Goal: Check status: Check status

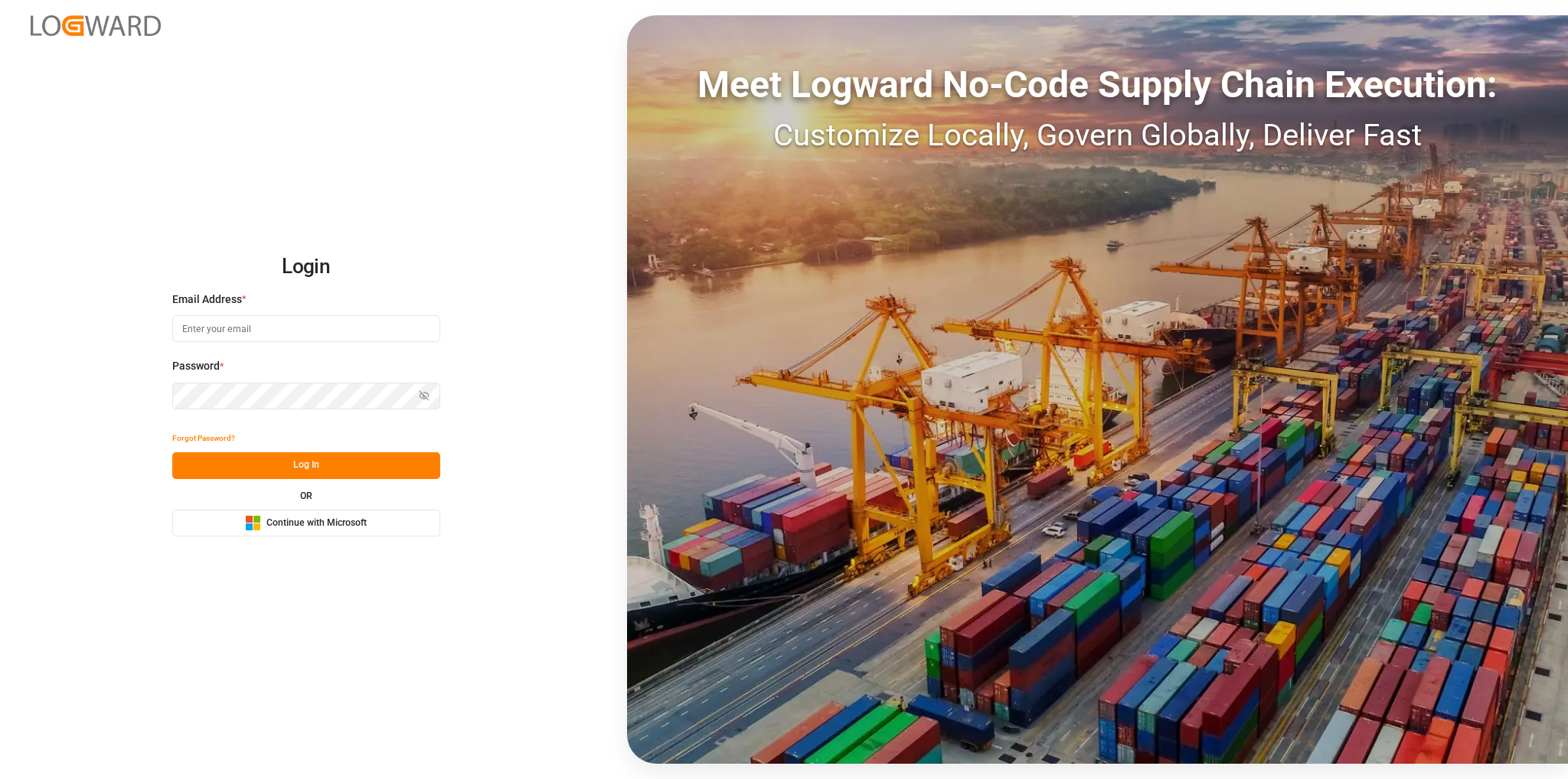
click at [285, 525] on span "Continue with Microsoft" at bounding box center [317, 523] width 101 height 14
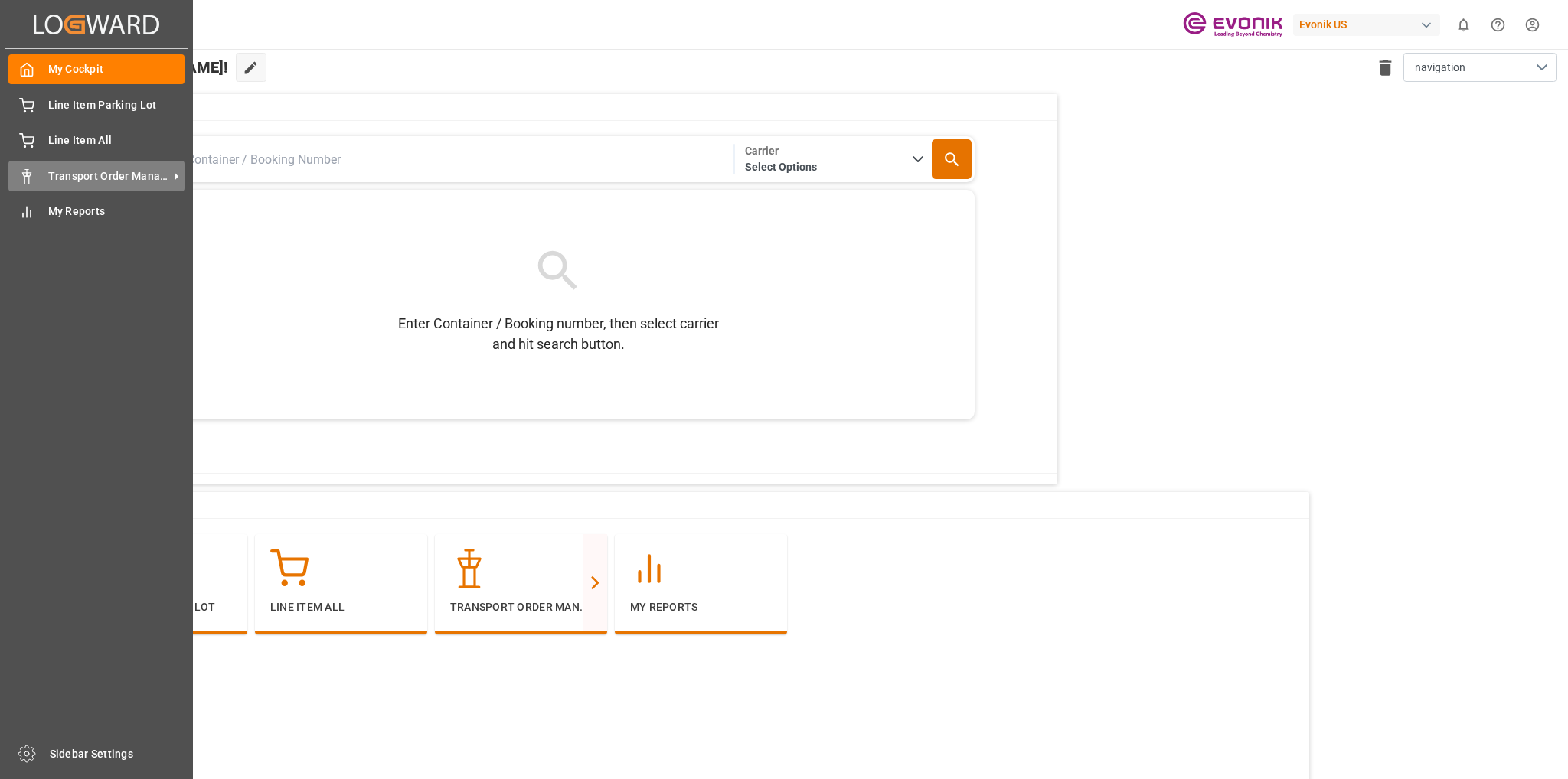
click at [67, 176] on span "Transport Order Management" at bounding box center [108, 176] width 121 height 16
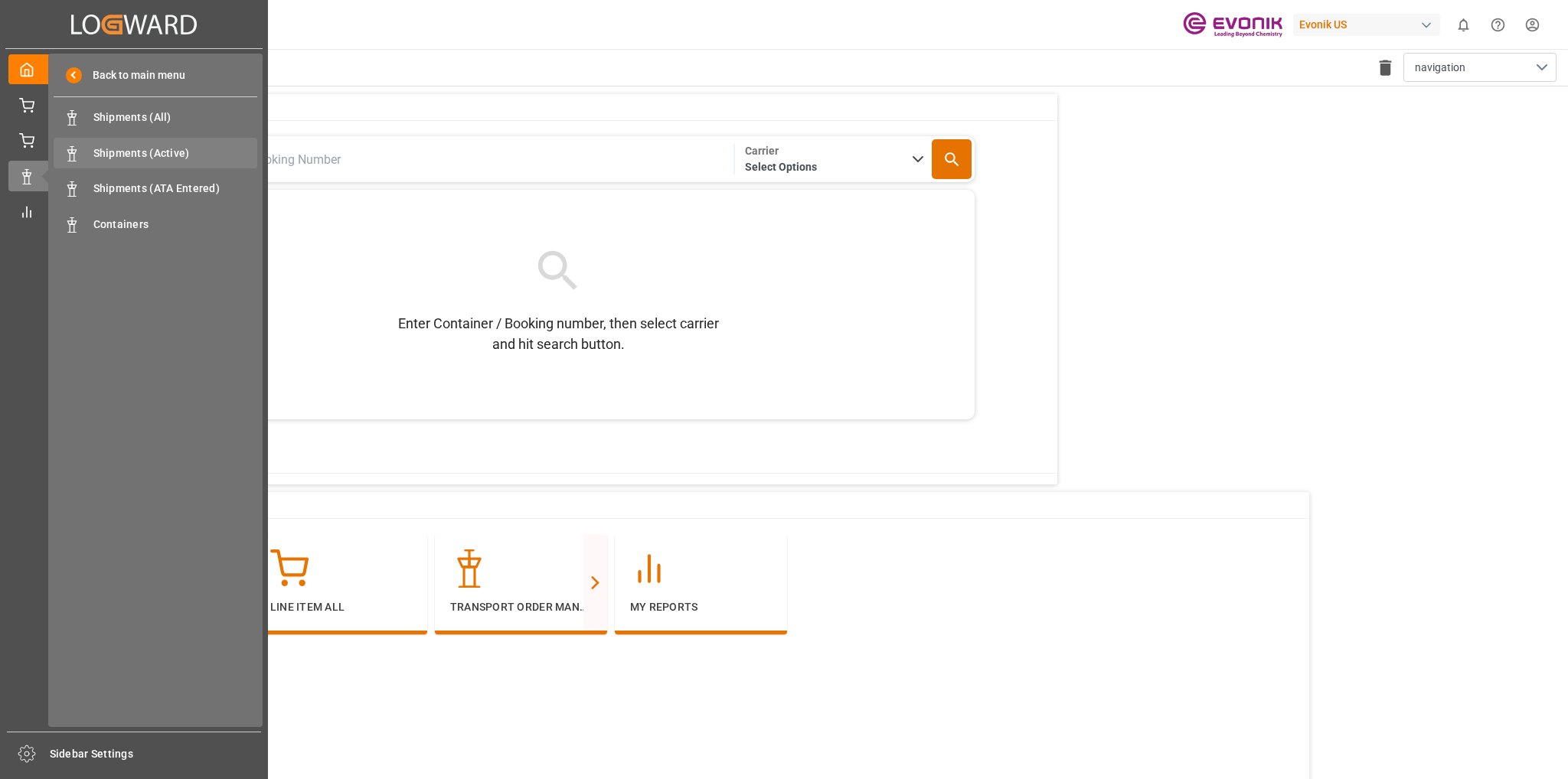
click at [126, 152] on span "Shipments (Active)" at bounding box center [176, 153] width 165 height 16
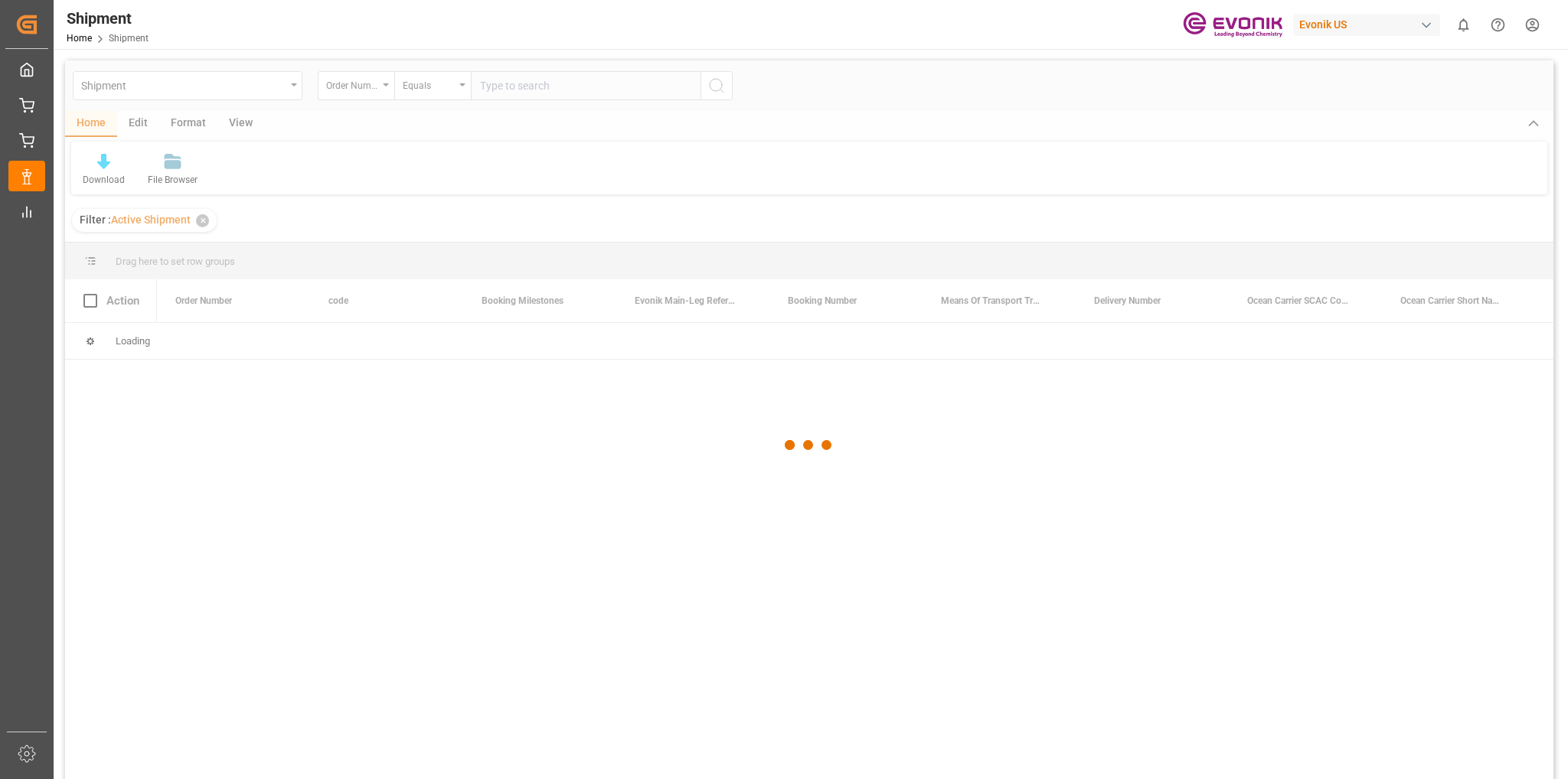
click at [189, 88] on div at bounding box center [809, 445] width 1489 height 770
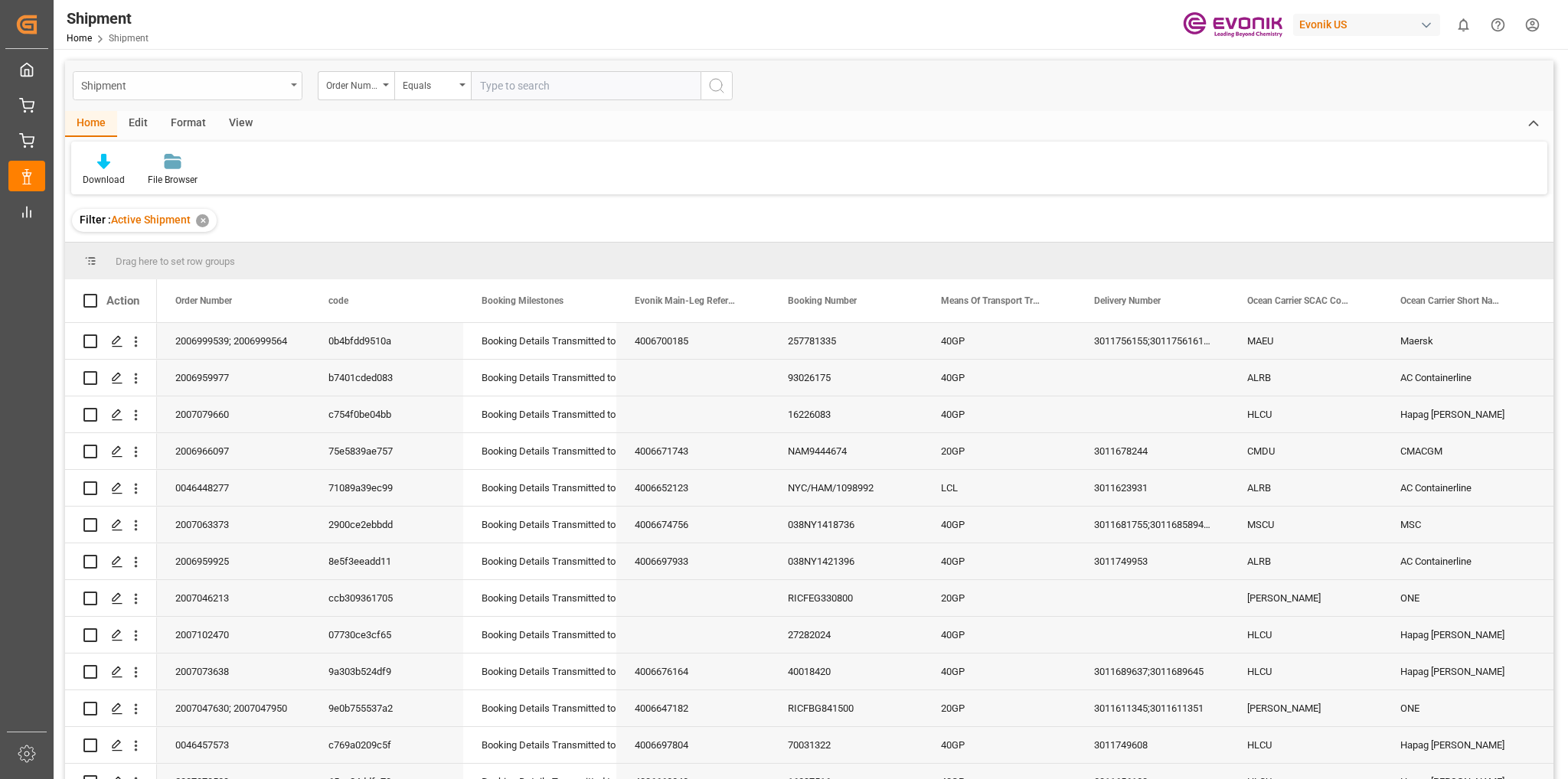
click at [144, 80] on div "Shipment" at bounding box center [183, 84] width 205 height 19
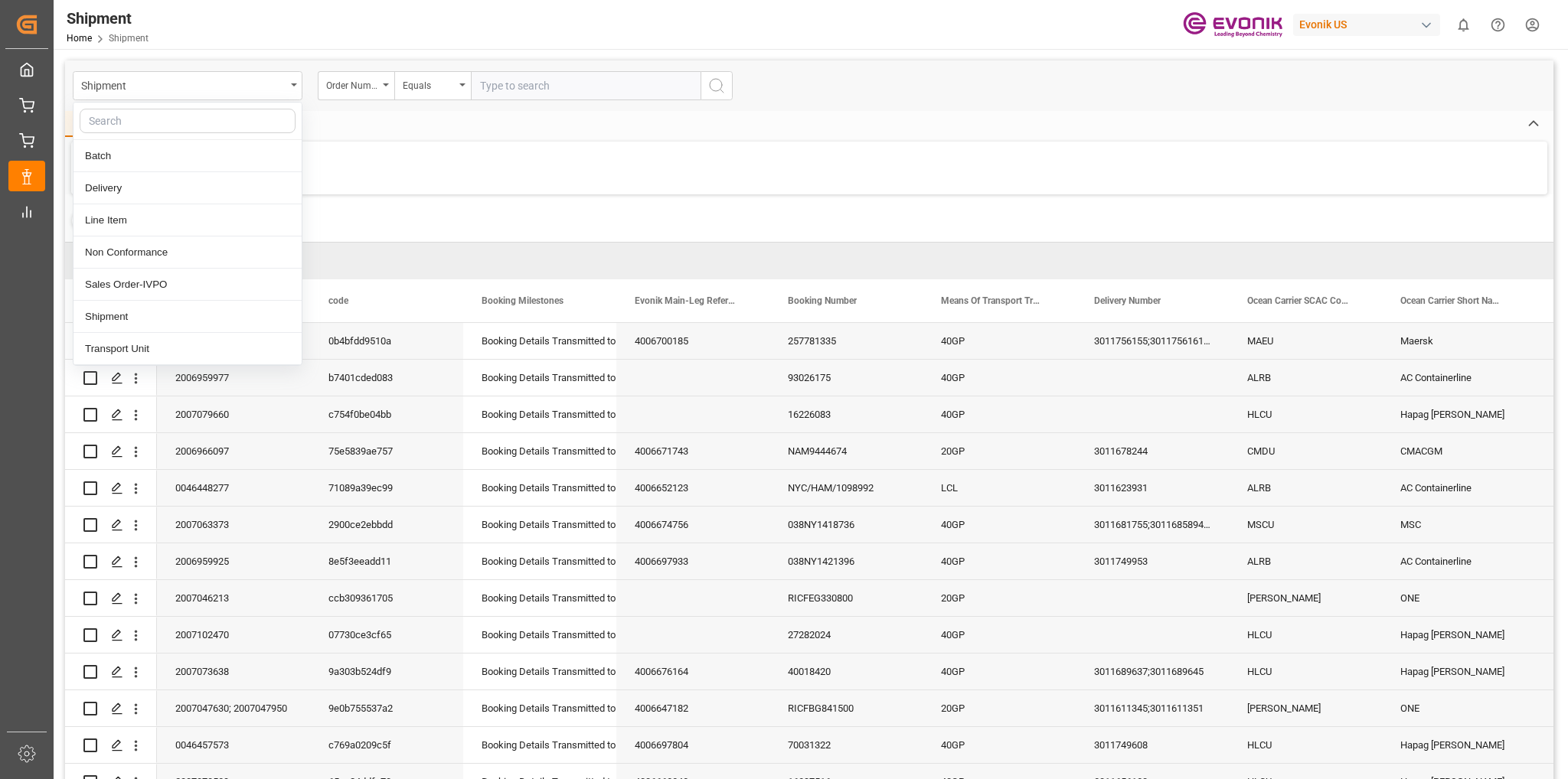
click at [508, 83] on input "text" at bounding box center [586, 85] width 230 height 29
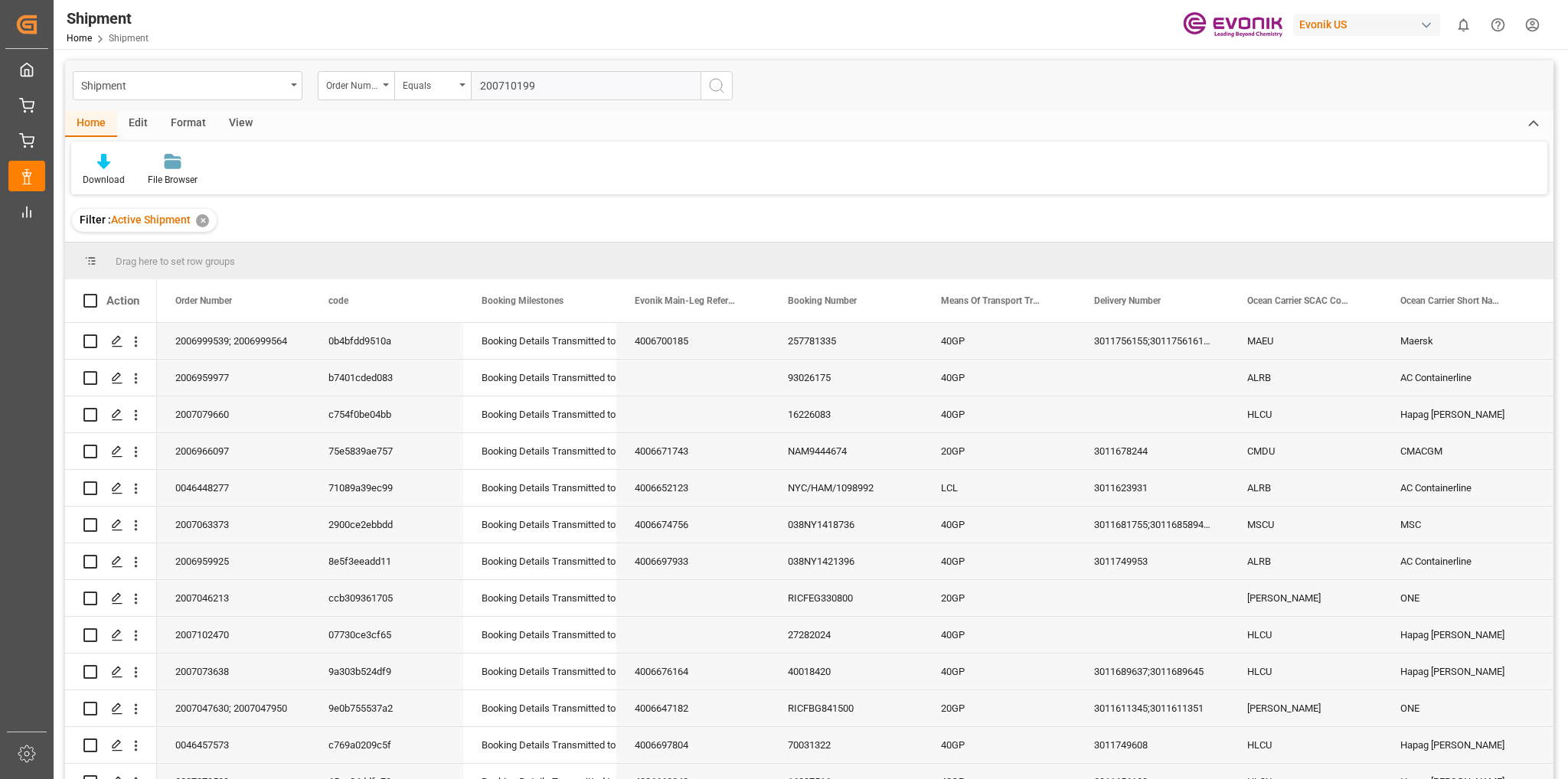
type input "2007101990"
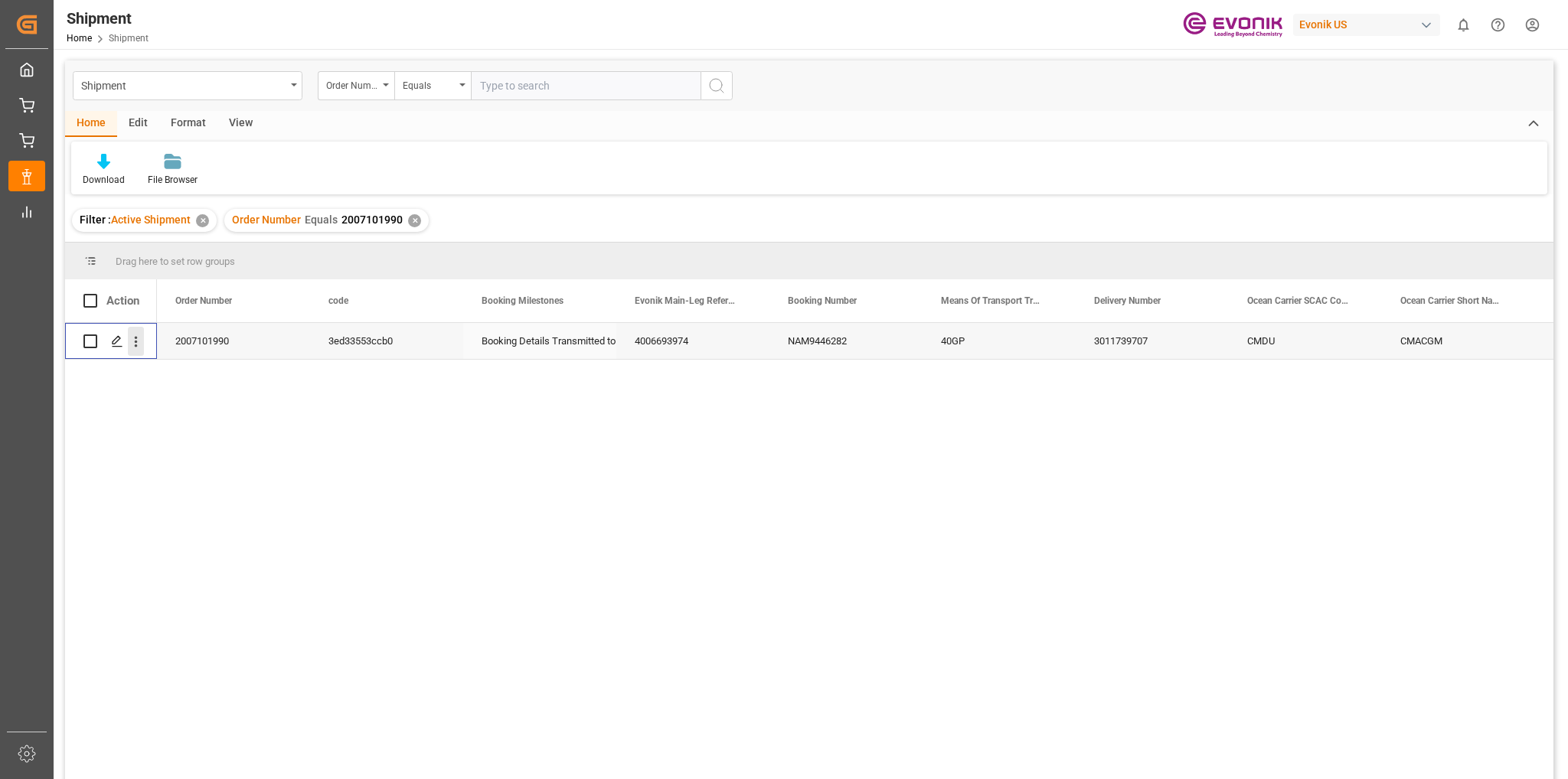
click at [134, 344] on icon "open menu" at bounding box center [135, 341] width 16 height 16
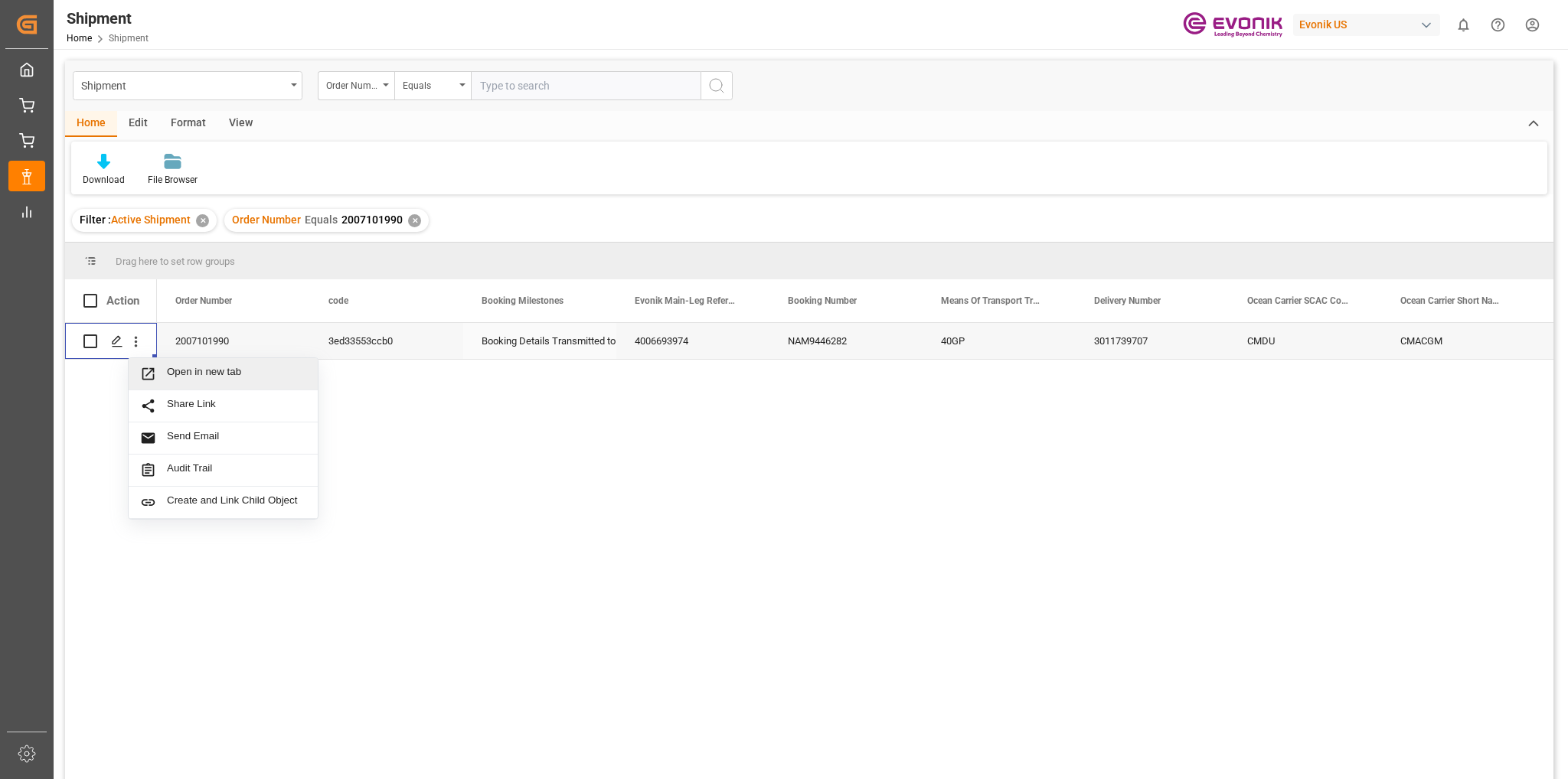
click at [205, 380] on span "Open in new tab" at bounding box center [236, 373] width 139 height 16
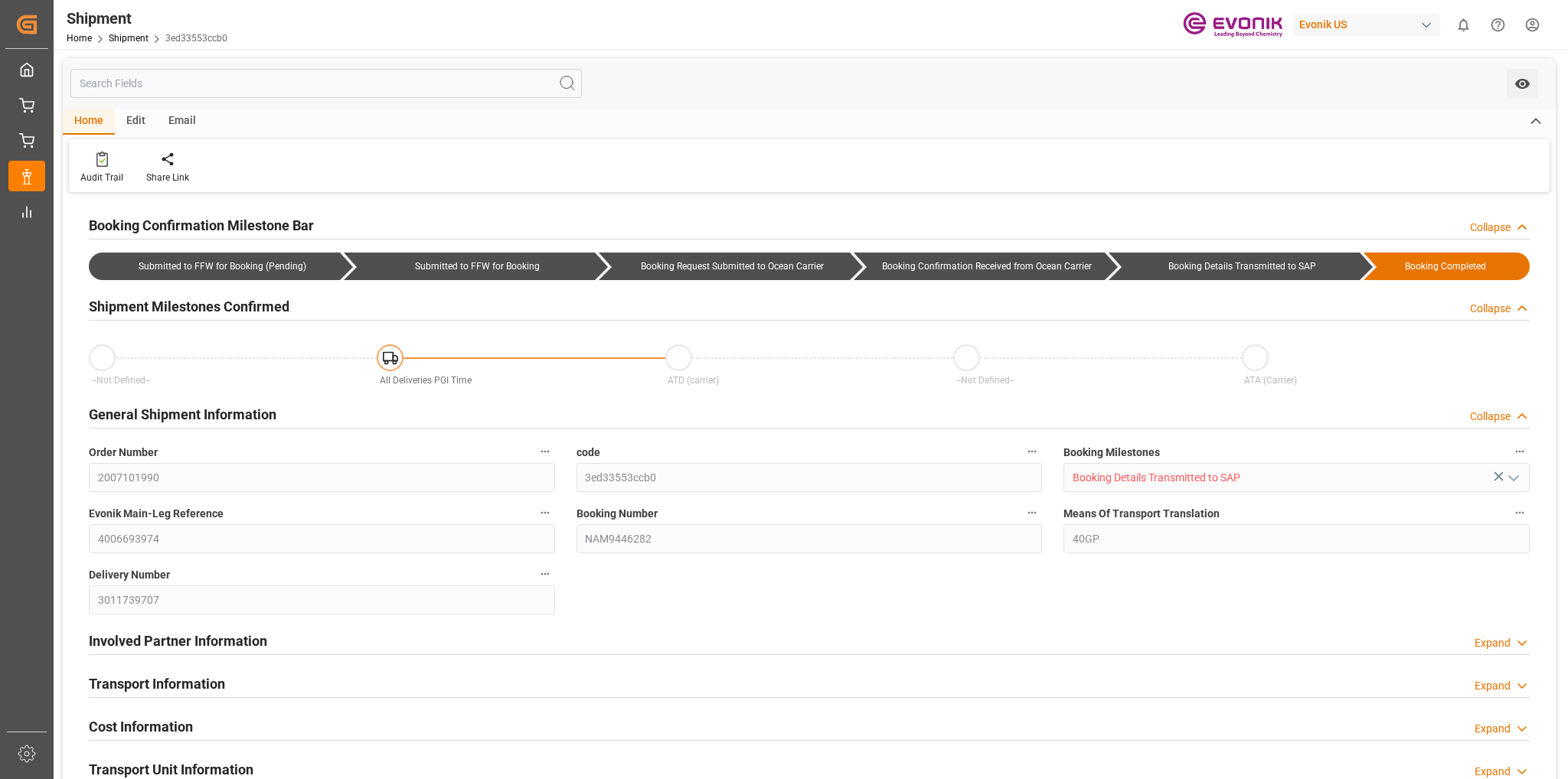
type input "CMACGM"
type input "CMA CGM Group"
type input "6.6"
type input "08-14-2025 16:23"
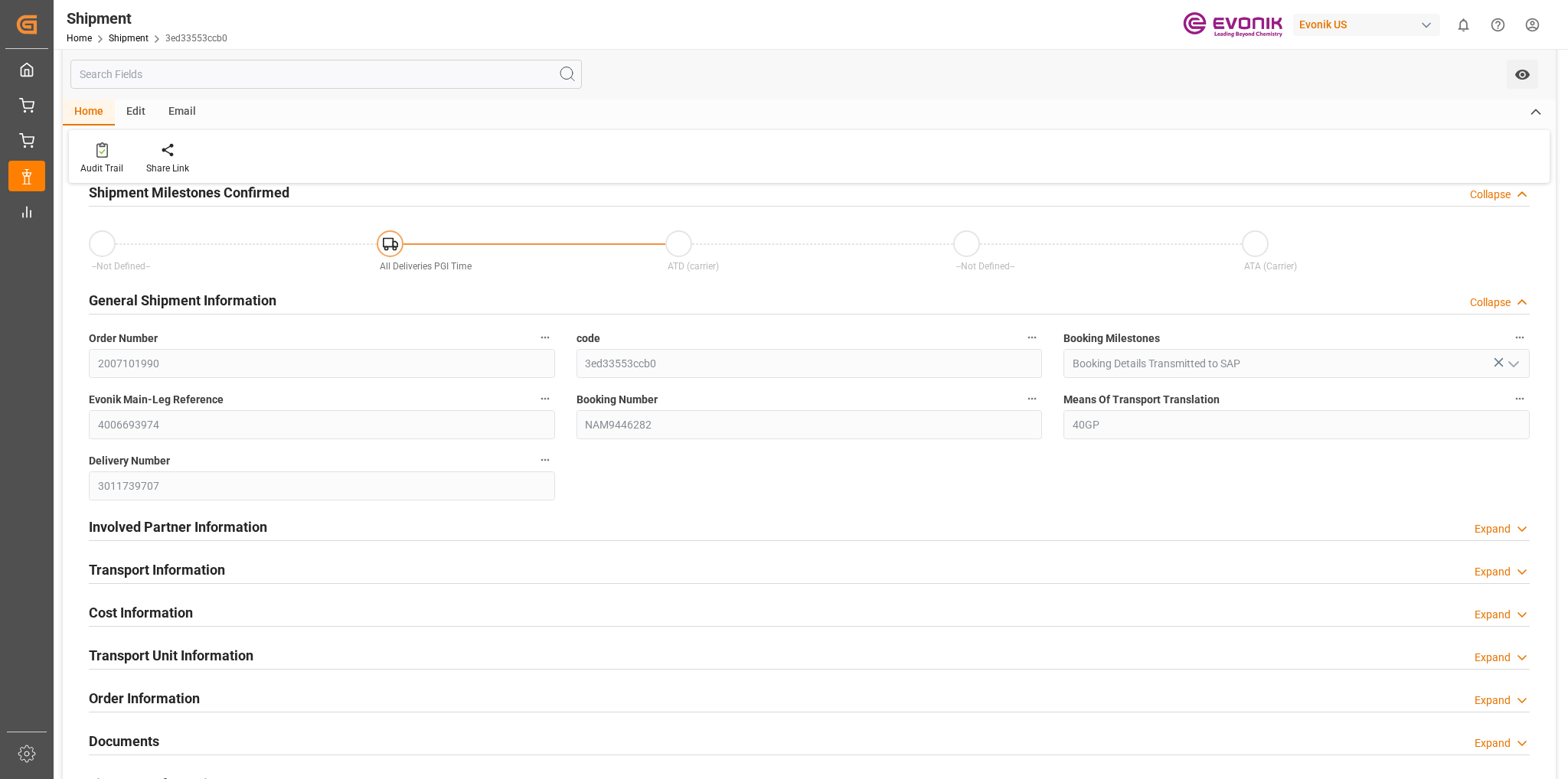
scroll to position [153, 0]
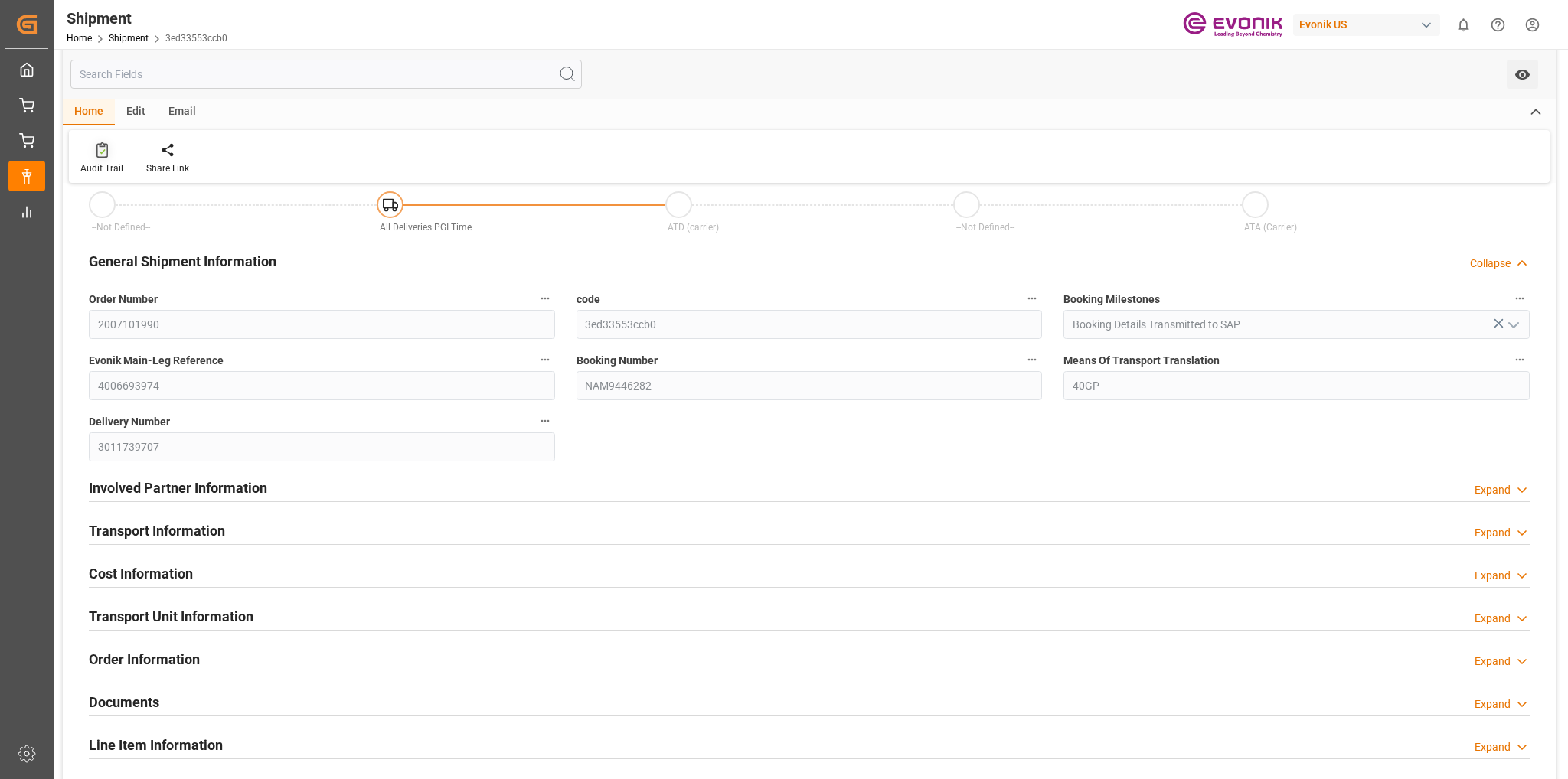
click at [97, 155] on icon at bounding box center [102, 150] width 12 height 16
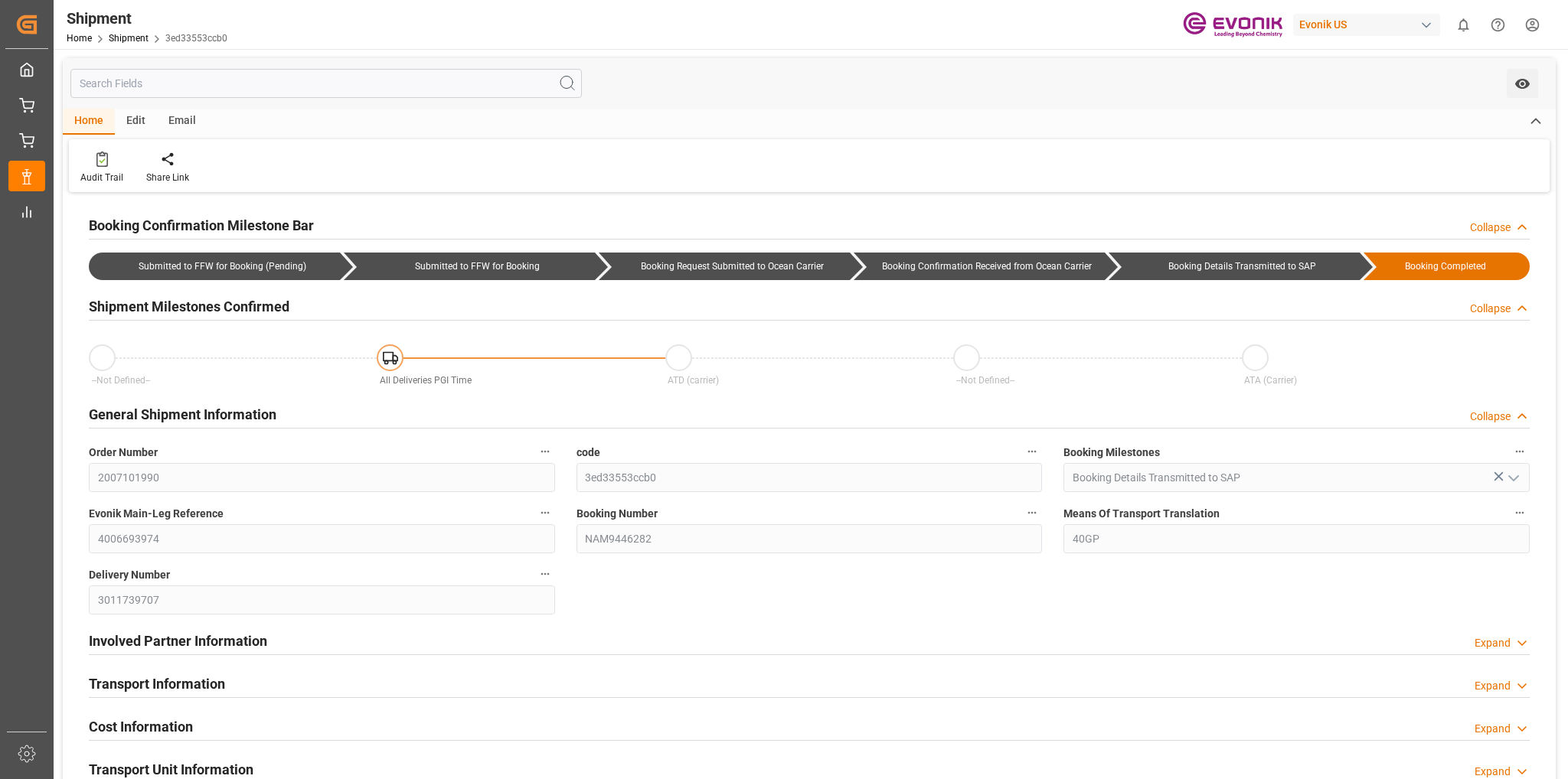
type input "08-14-2025 16:23"
click at [166, 160] on icon at bounding box center [167, 159] width 16 height 16
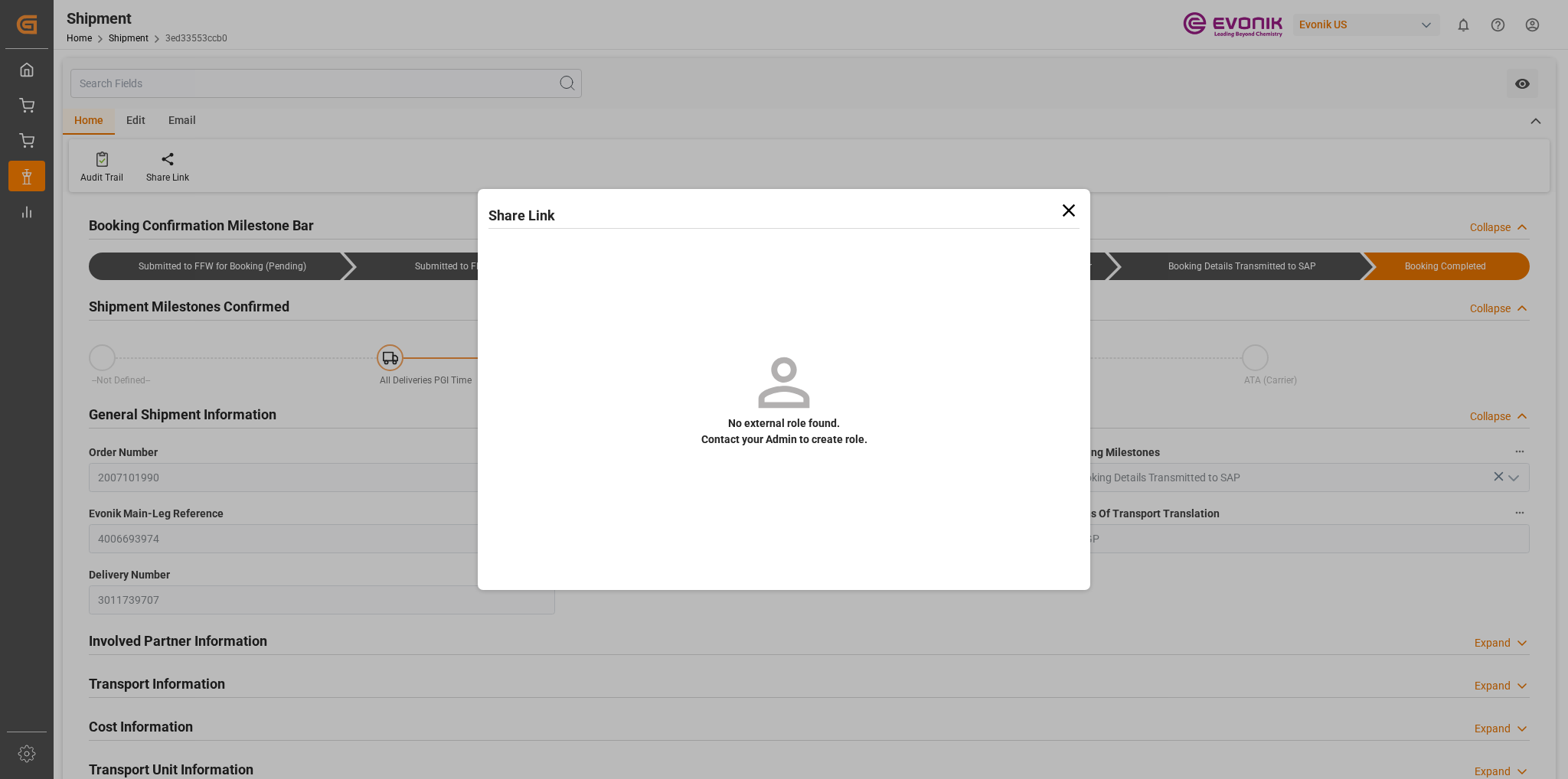
click at [1060, 209] on icon at bounding box center [1069, 210] width 21 height 21
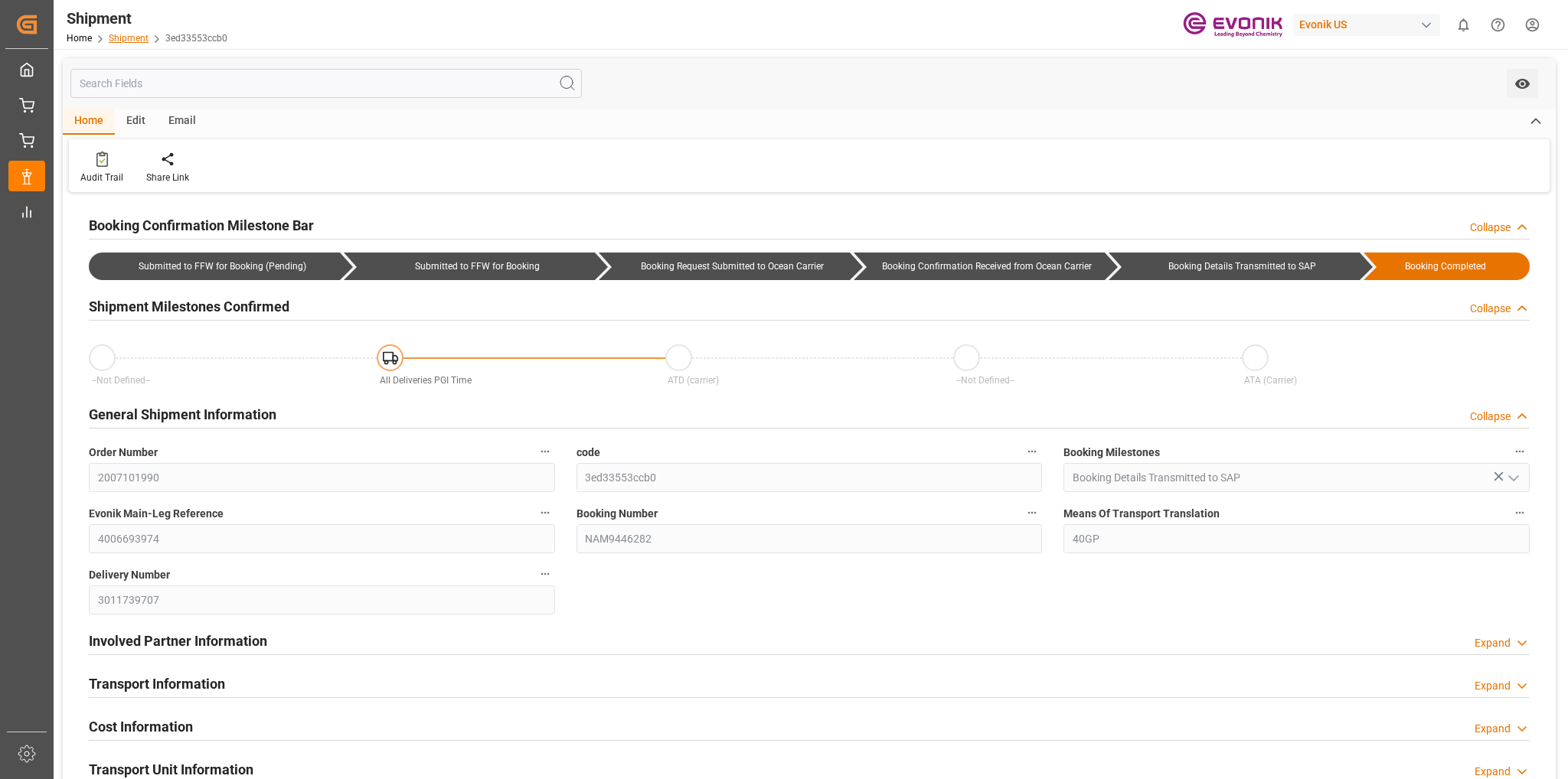
click at [128, 37] on link "Shipment" at bounding box center [129, 38] width 40 height 11
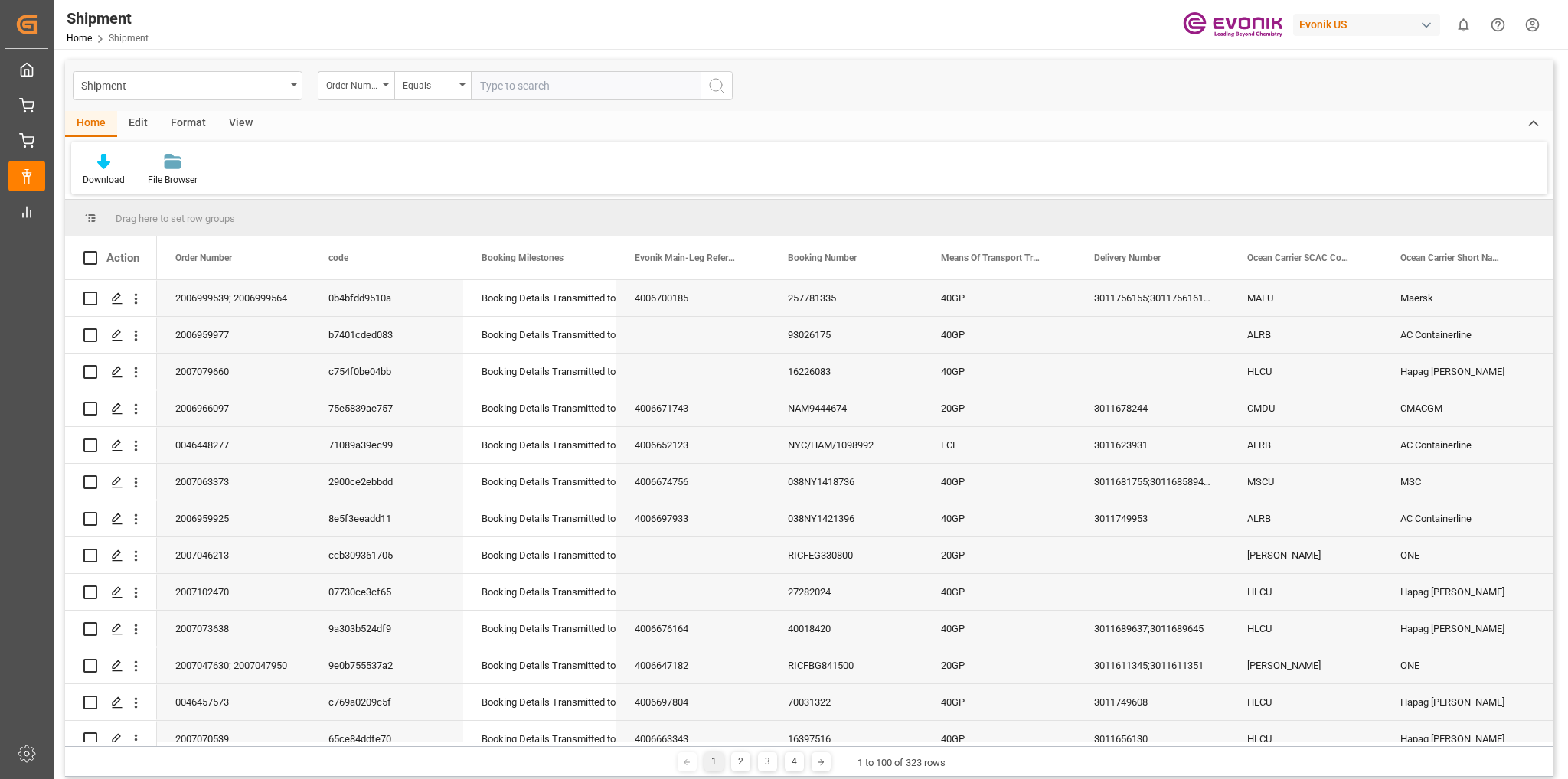
click at [496, 81] on input "text" at bounding box center [586, 85] width 230 height 29
type input "2007101990"
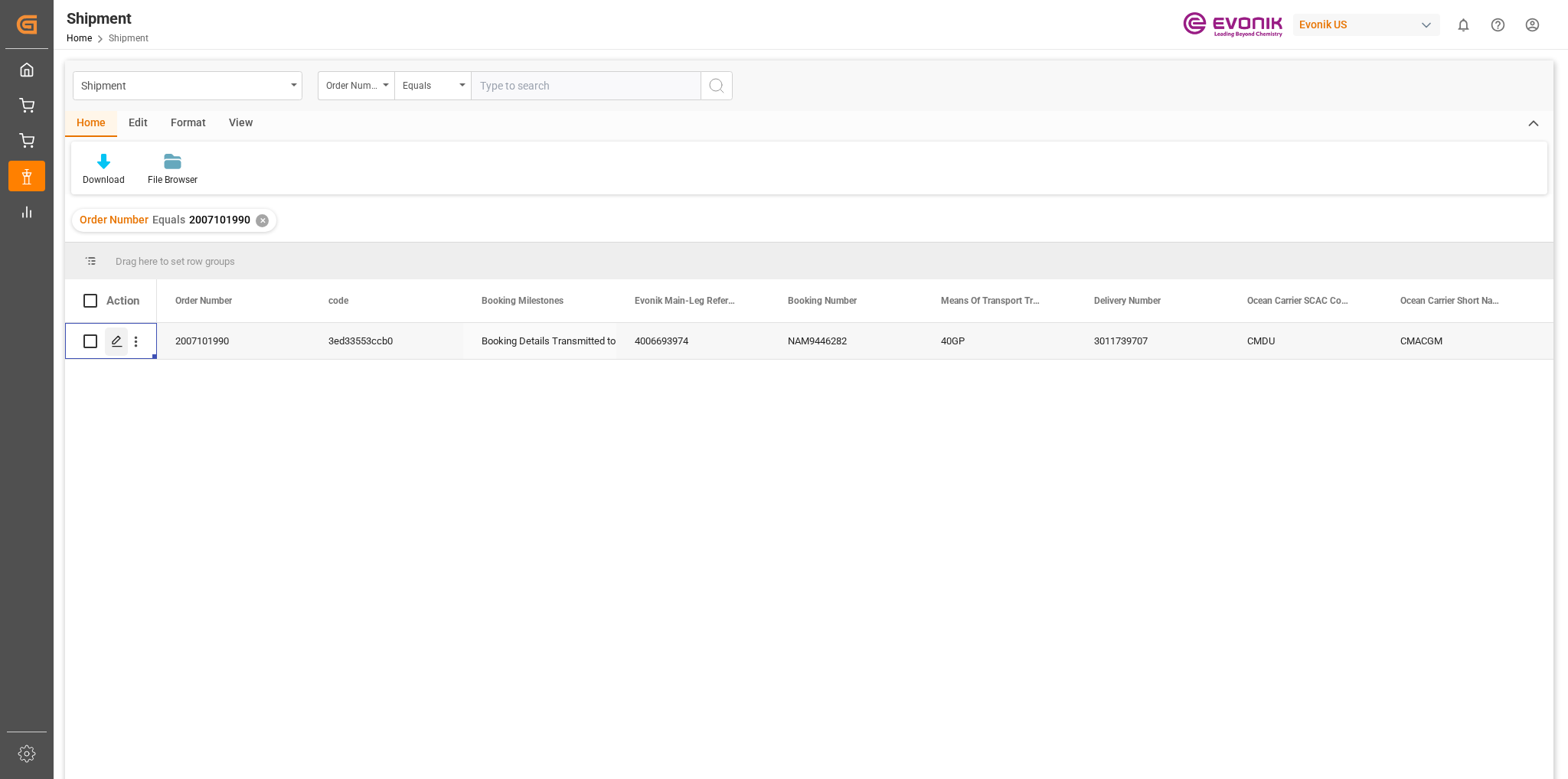
click at [111, 344] on div "Press SPACE to select this row." at bounding box center [116, 341] width 23 height 28
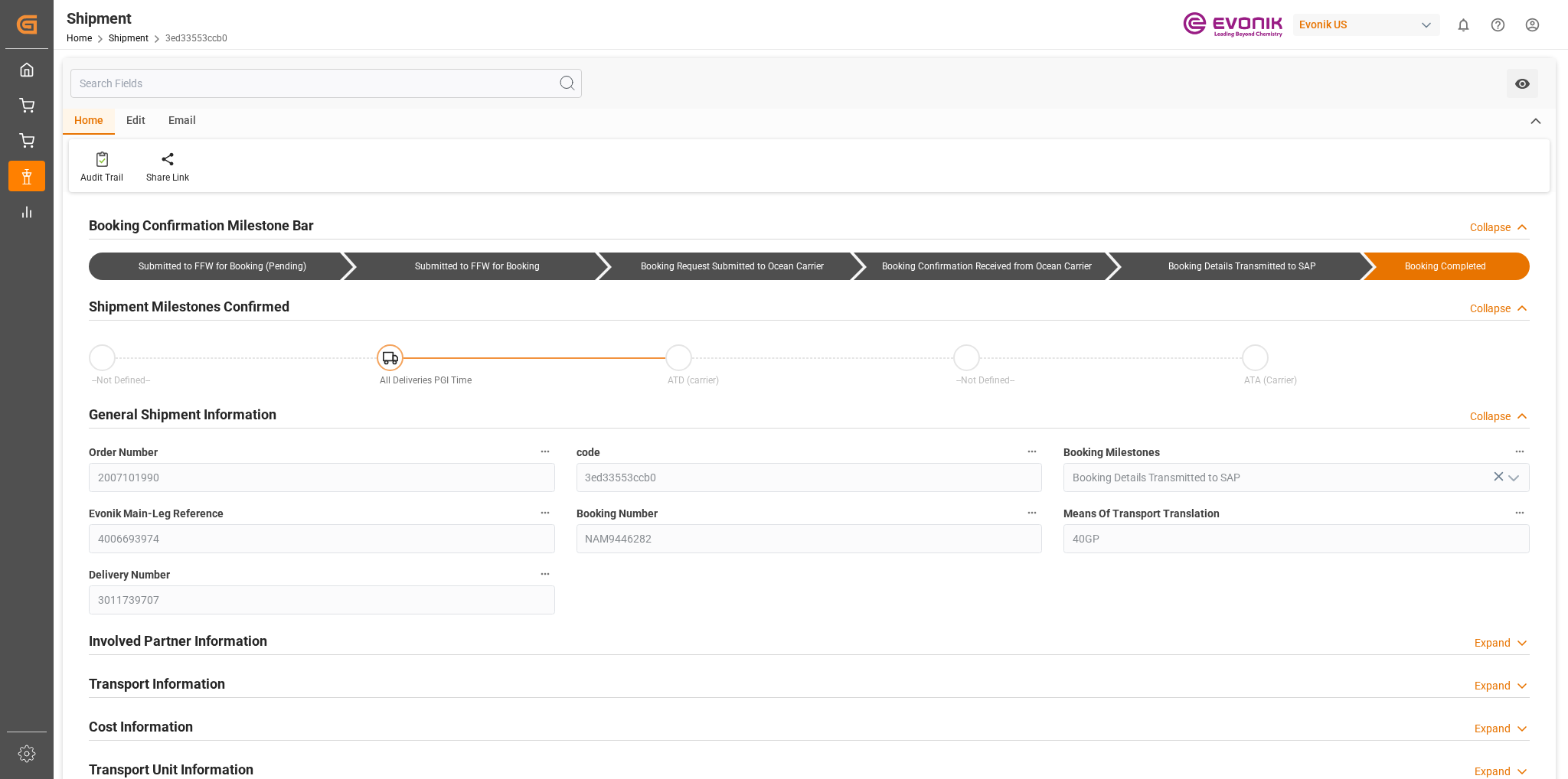
type input "08-14-2025 16:23"
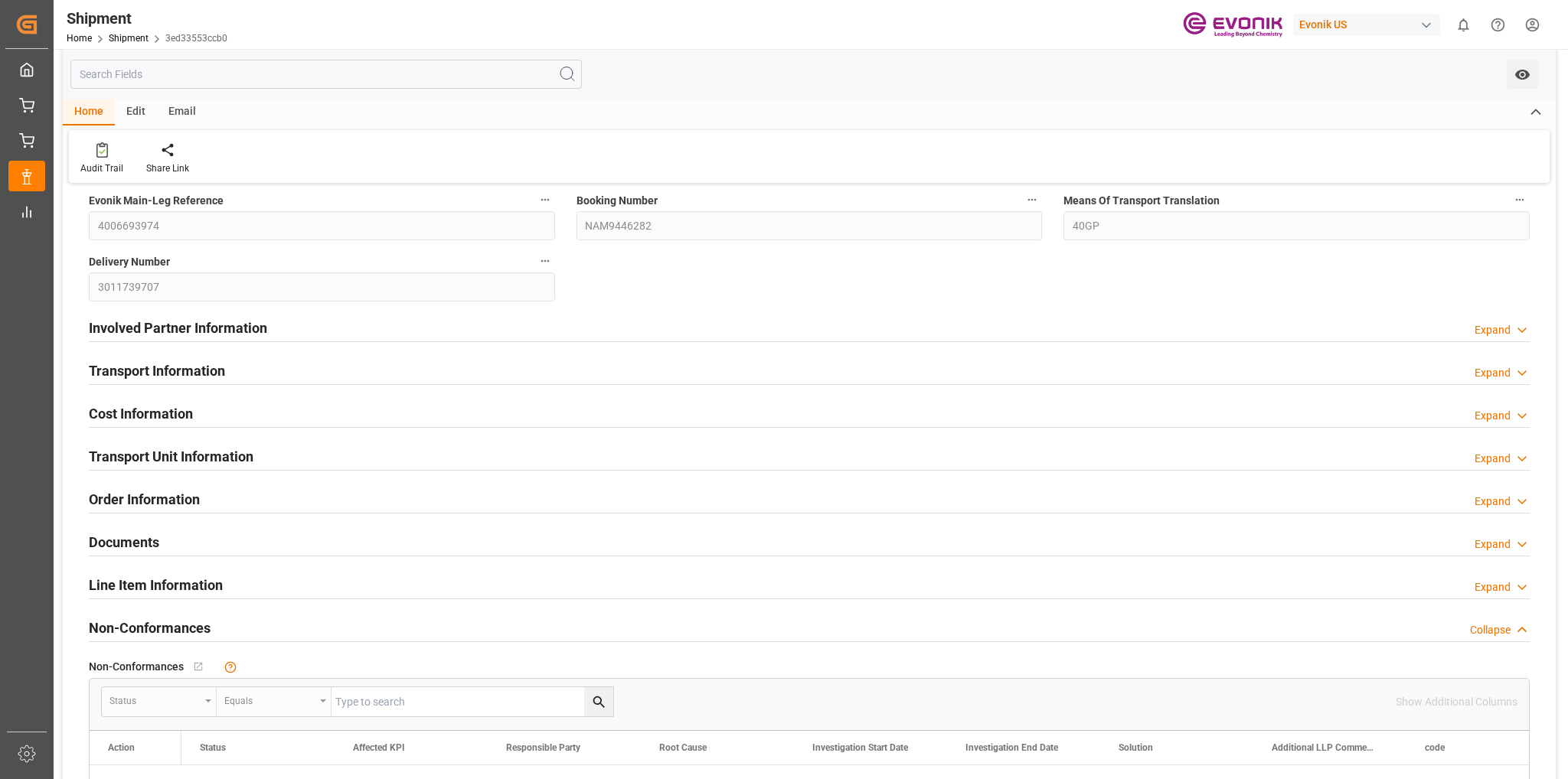
scroll to position [306, 0]
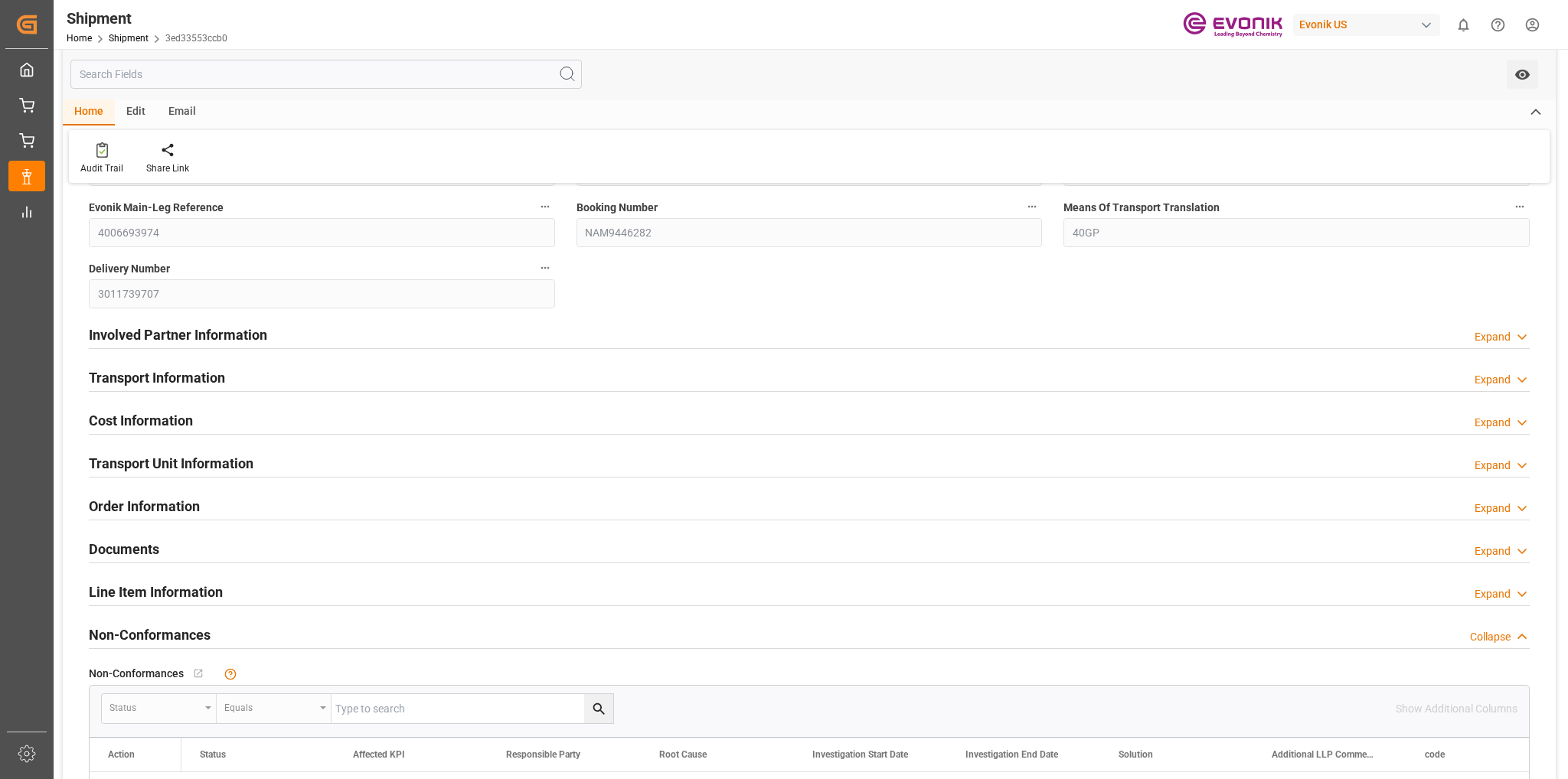
click at [1490, 380] on div "Expand" at bounding box center [1493, 379] width 36 height 16
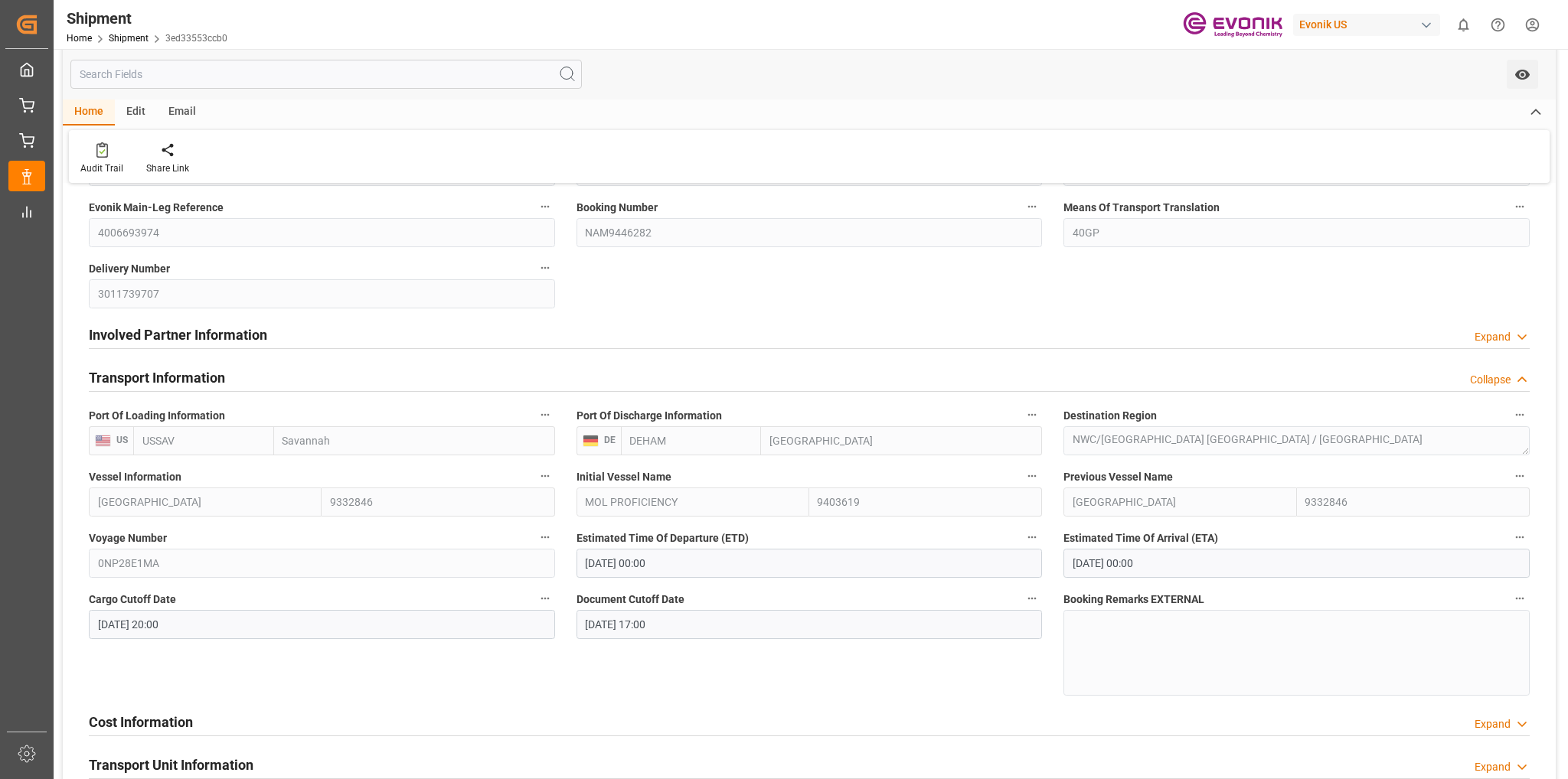
click at [134, 114] on div "Edit" at bounding box center [135, 113] width 42 height 26
click at [182, 115] on div "Email" at bounding box center [181, 113] width 50 height 26
click at [190, 162] on div "Send Email You don't have permission for this feature. Contact admin." at bounding box center [810, 157] width 1481 height 53
click at [82, 108] on div "Home" at bounding box center [88, 113] width 52 height 26
click at [168, 153] on icon at bounding box center [167, 150] width 16 height 16
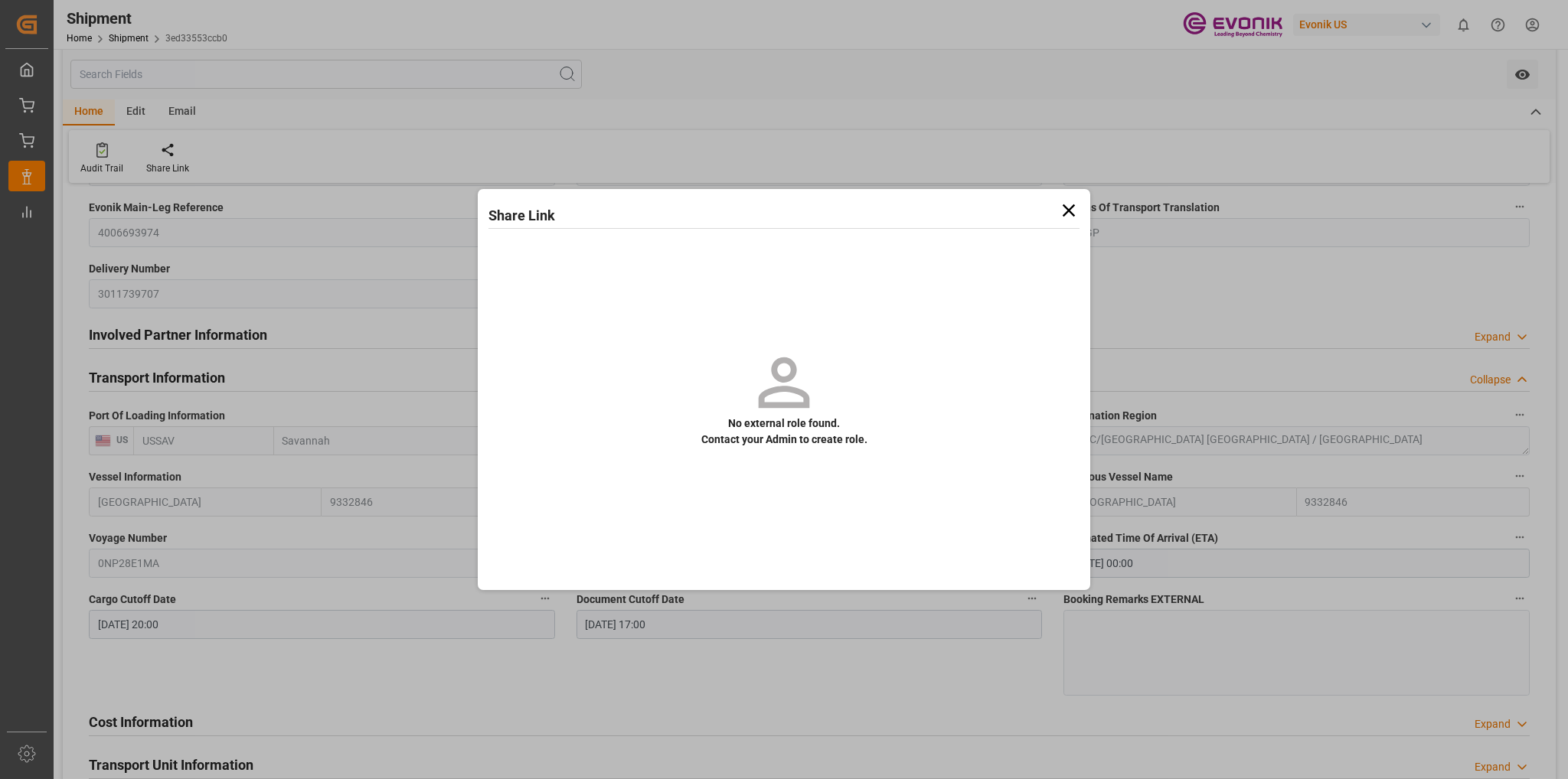
click at [1066, 204] on icon at bounding box center [1069, 210] width 21 height 21
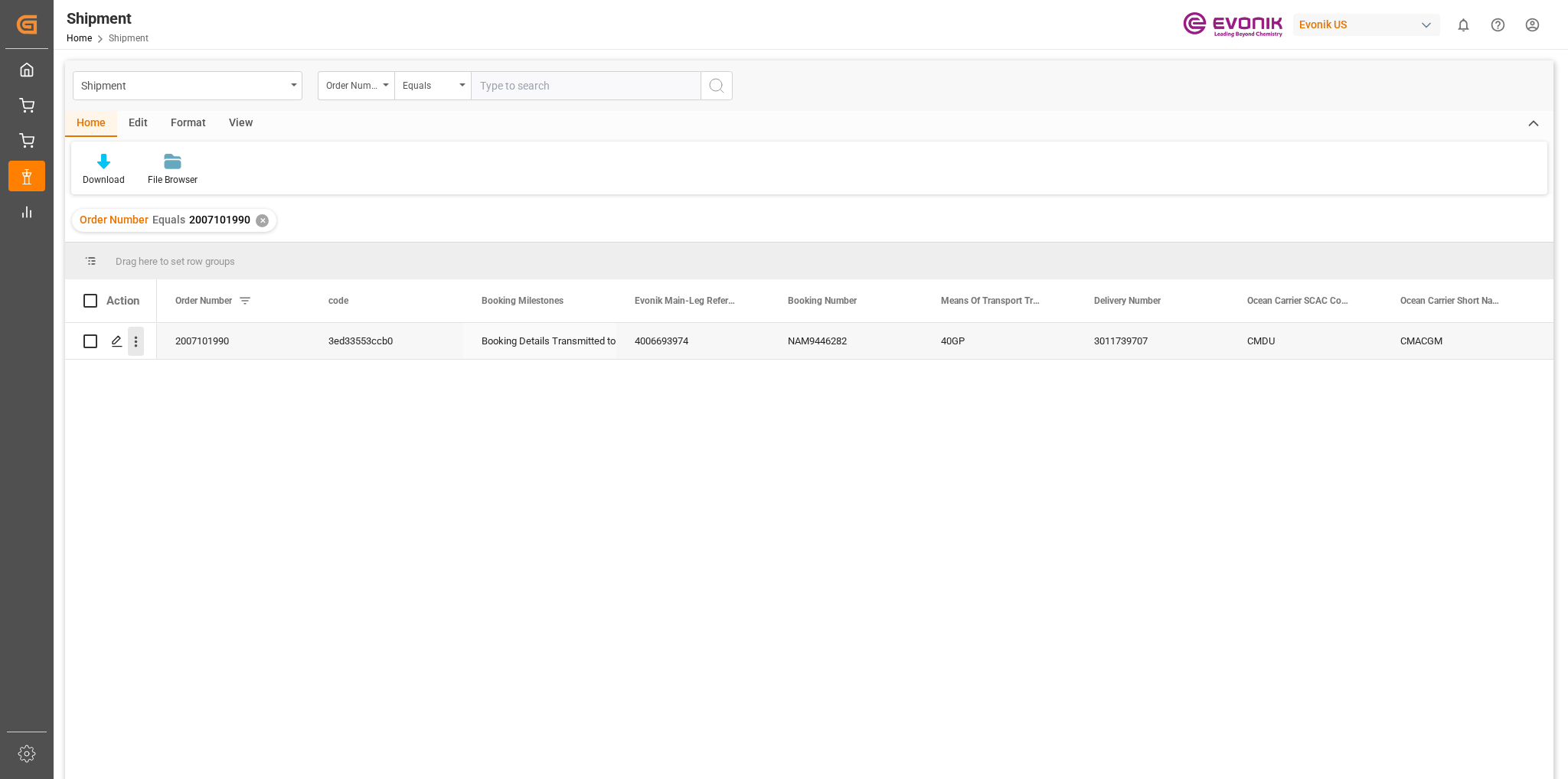
click at [138, 345] on icon "open menu" at bounding box center [135, 341] width 16 height 16
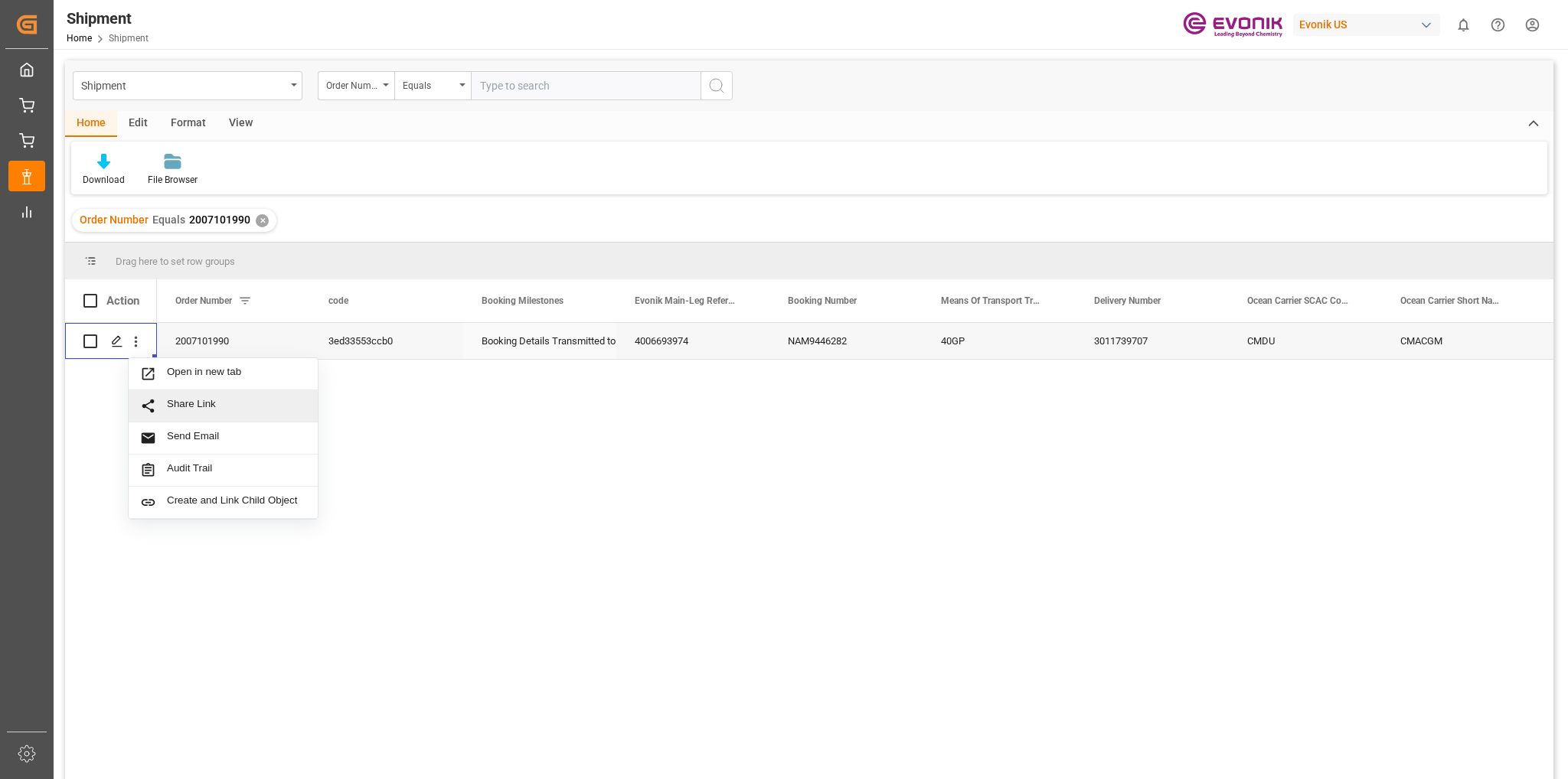
click at [196, 405] on span "Share Link" at bounding box center [236, 406] width 139 height 16
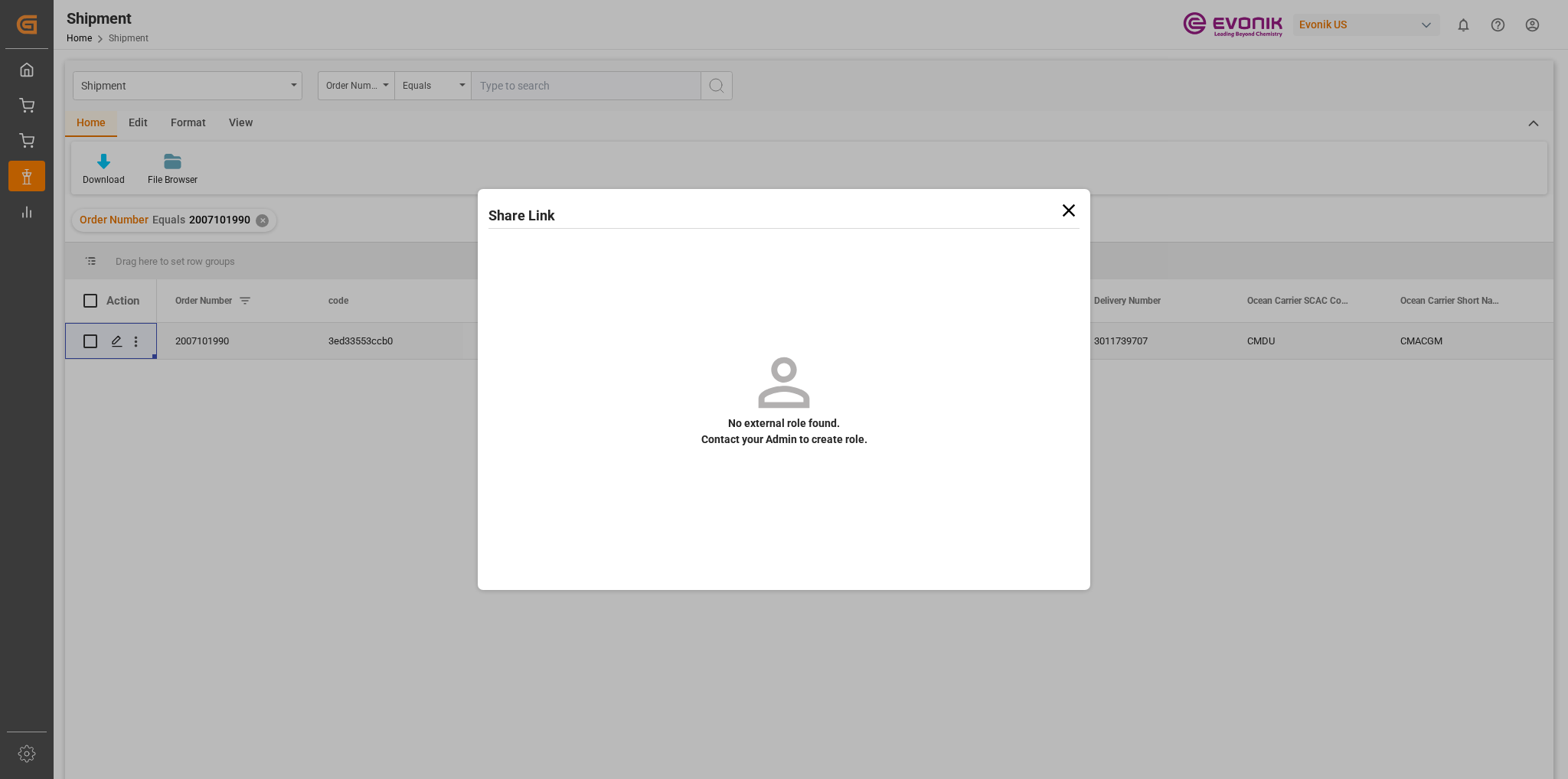
click at [1069, 209] on icon at bounding box center [1069, 210] width 21 height 21
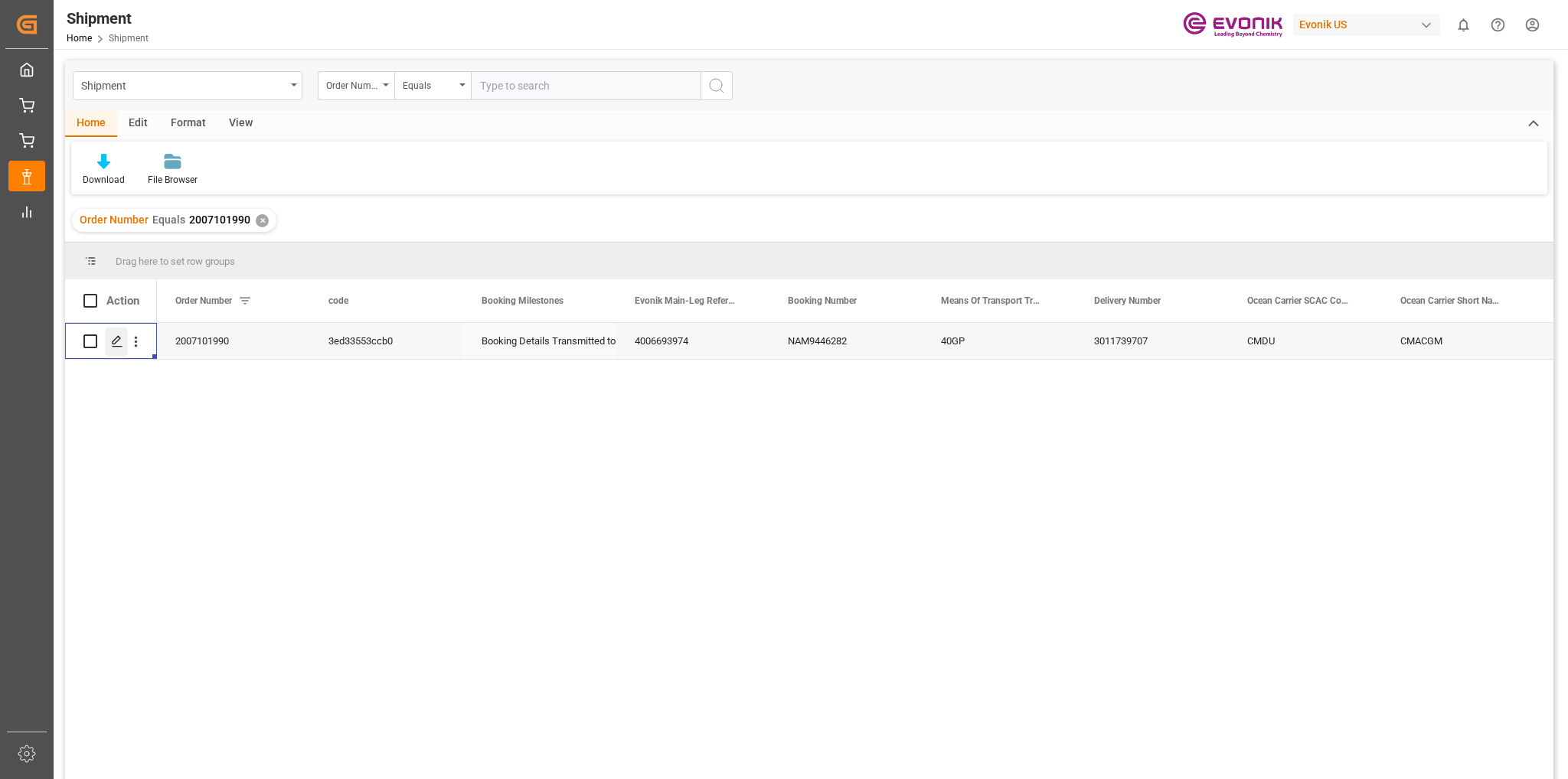
click at [115, 344] on icon "Press SPACE to select this row." at bounding box center [117, 341] width 12 height 12
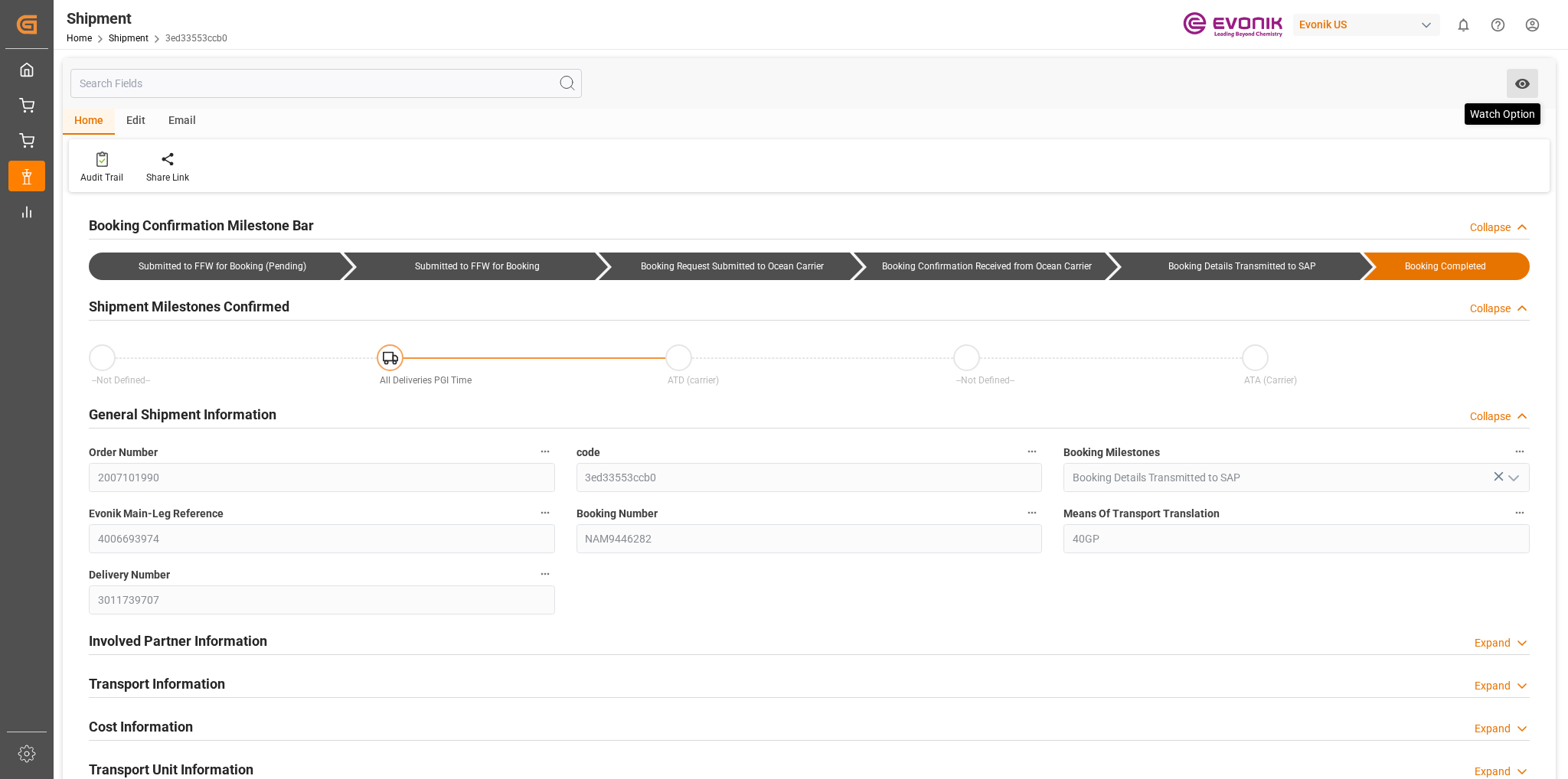
click at [1524, 82] on icon "open menu" at bounding box center [1522, 83] width 16 height 16
click at [1519, 82] on icon "close menu" at bounding box center [1522, 83] width 16 height 16
click at [1519, 82] on icon "open menu" at bounding box center [1522, 83] width 16 height 16
click at [1442, 121] on span "Start Watching" at bounding box center [1458, 117] width 139 height 16
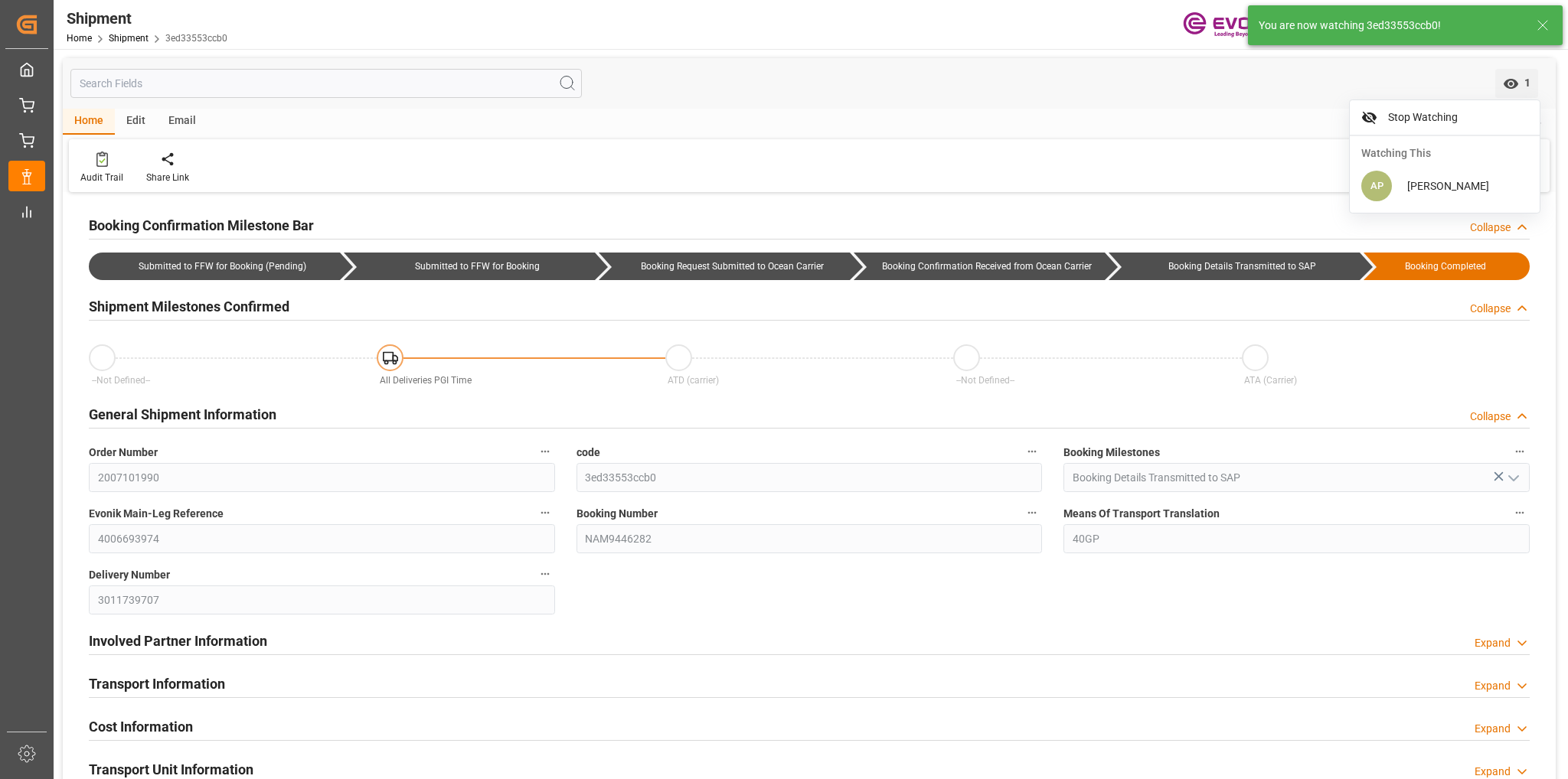
click at [1380, 24] on div "You are now watching 3ed33553ccb0!" at bounding box center [1390, 25] width 263 height 16
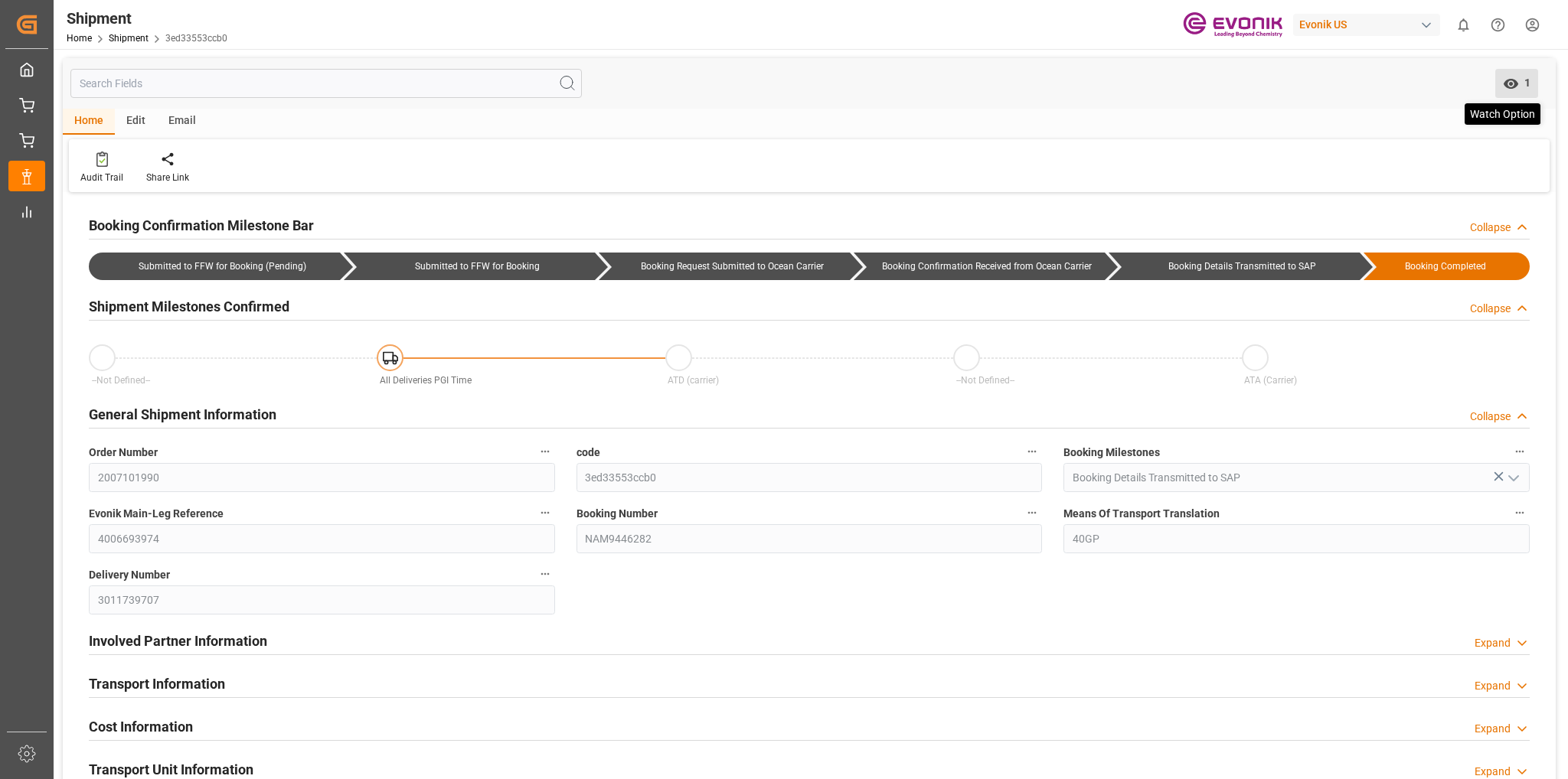
click at [1510, 82] on icon "open menu" at bounding box center [1511, 84] width 15 height 10
click at [1421, 190] on span "Angela Pelton" at bounding box center [1448, 185] width 82 height 12
click at [1237, 185] on div "Audit Trail Share Link" at bounding box center [810, 166] width 1481 height 53
click at [1512, 86] on icon "open menu" at bounding box center [1511, 83] width 16 height 16
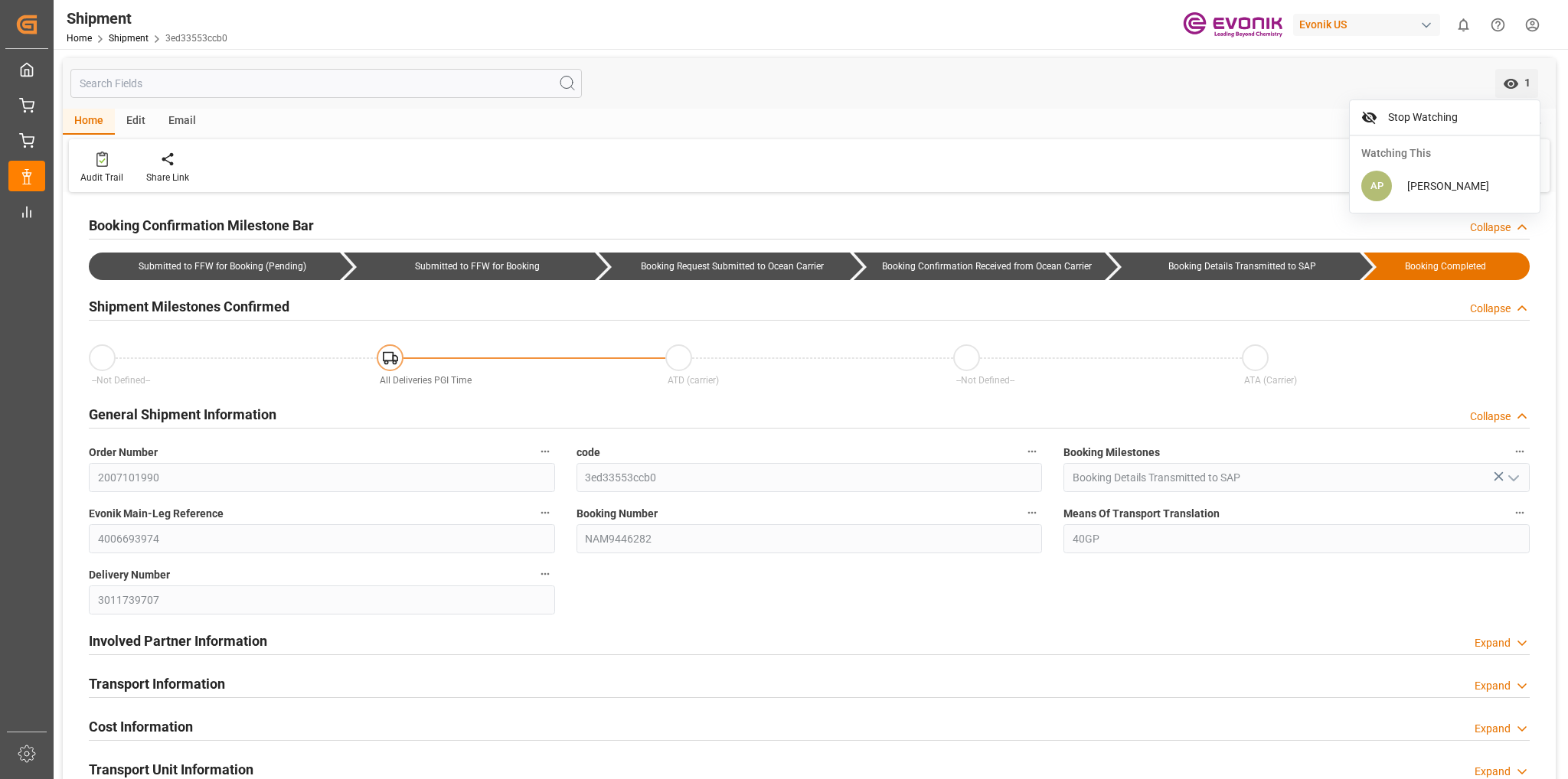
click at [1418, 185] on span "Angela Pelton" at bounding box center [1448, 185] width 82 height 12
click at [1511, 82] on icon "close menu" at bounding box center [1511, 84] width 15 height 10
click at [1511, 82] on icon "open menu" at bounding box center [1511, 84] width 15 height 10
click at [1426, 190] on span "Angela Pelton" at bounding box center [1448, 185] width 82 height 12
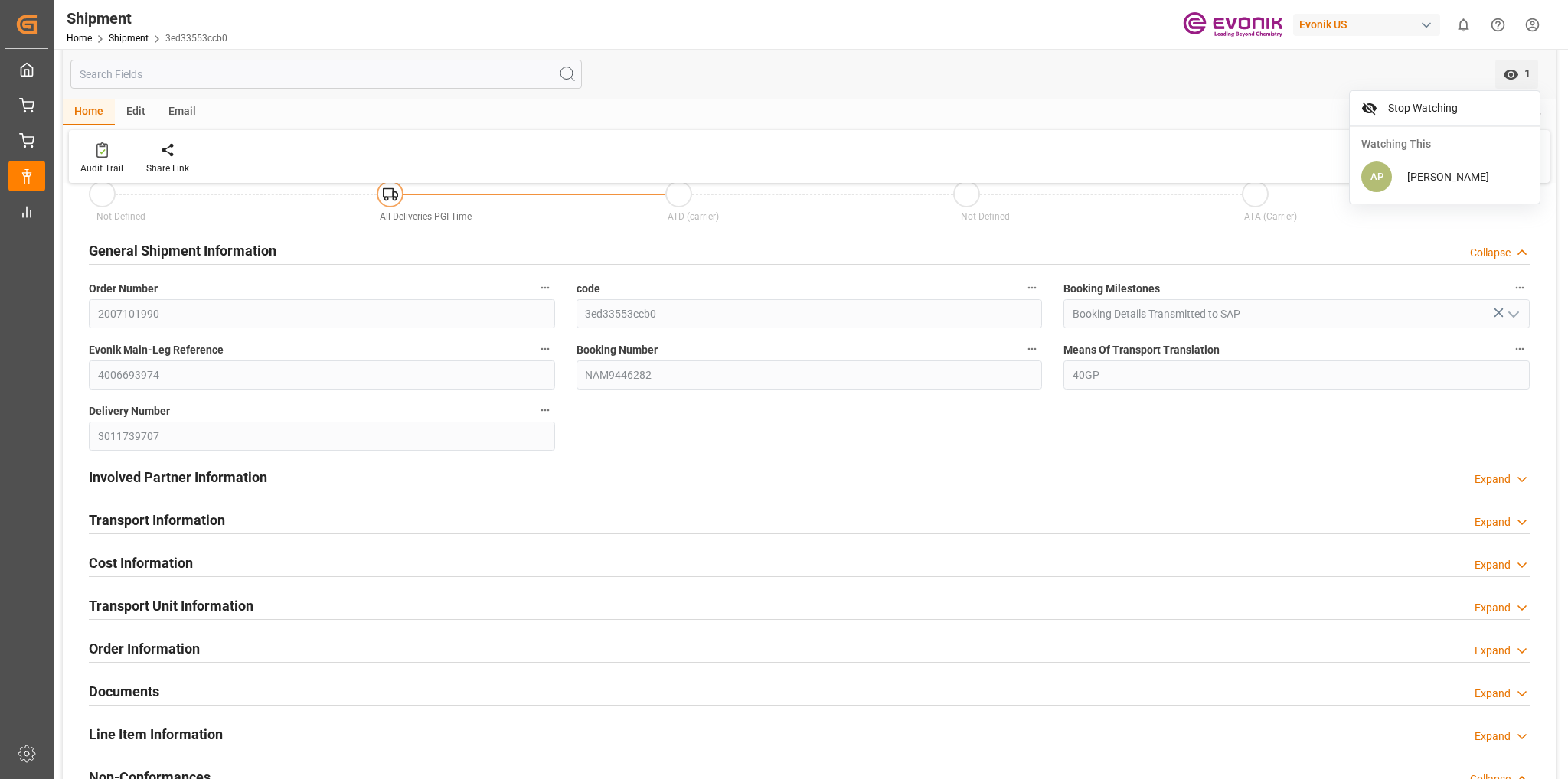
scroll to position [230, 0]
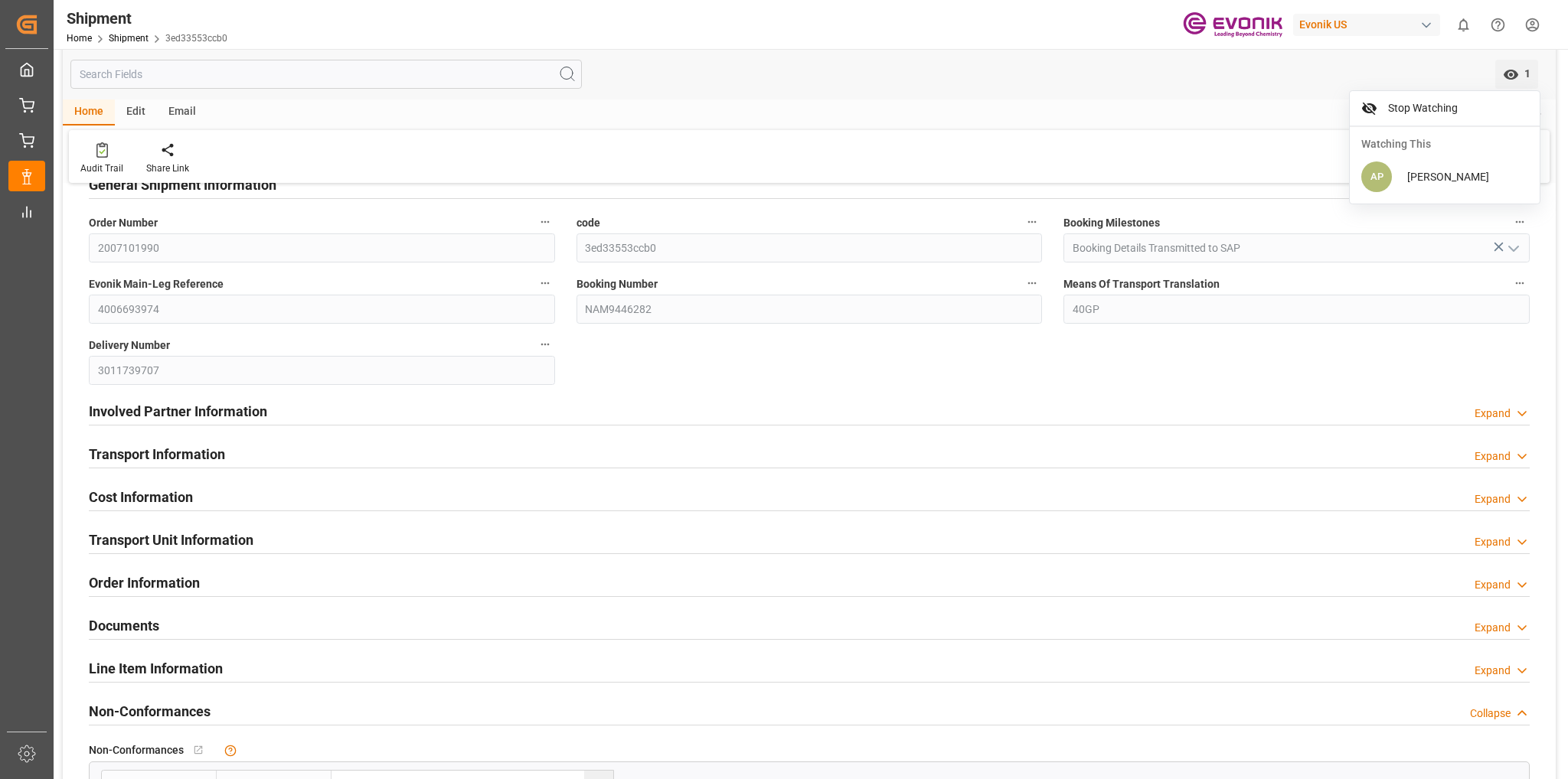
click at [1480, 461] on div "Expand" at bounding box center [1493, 456] width 36 height 16
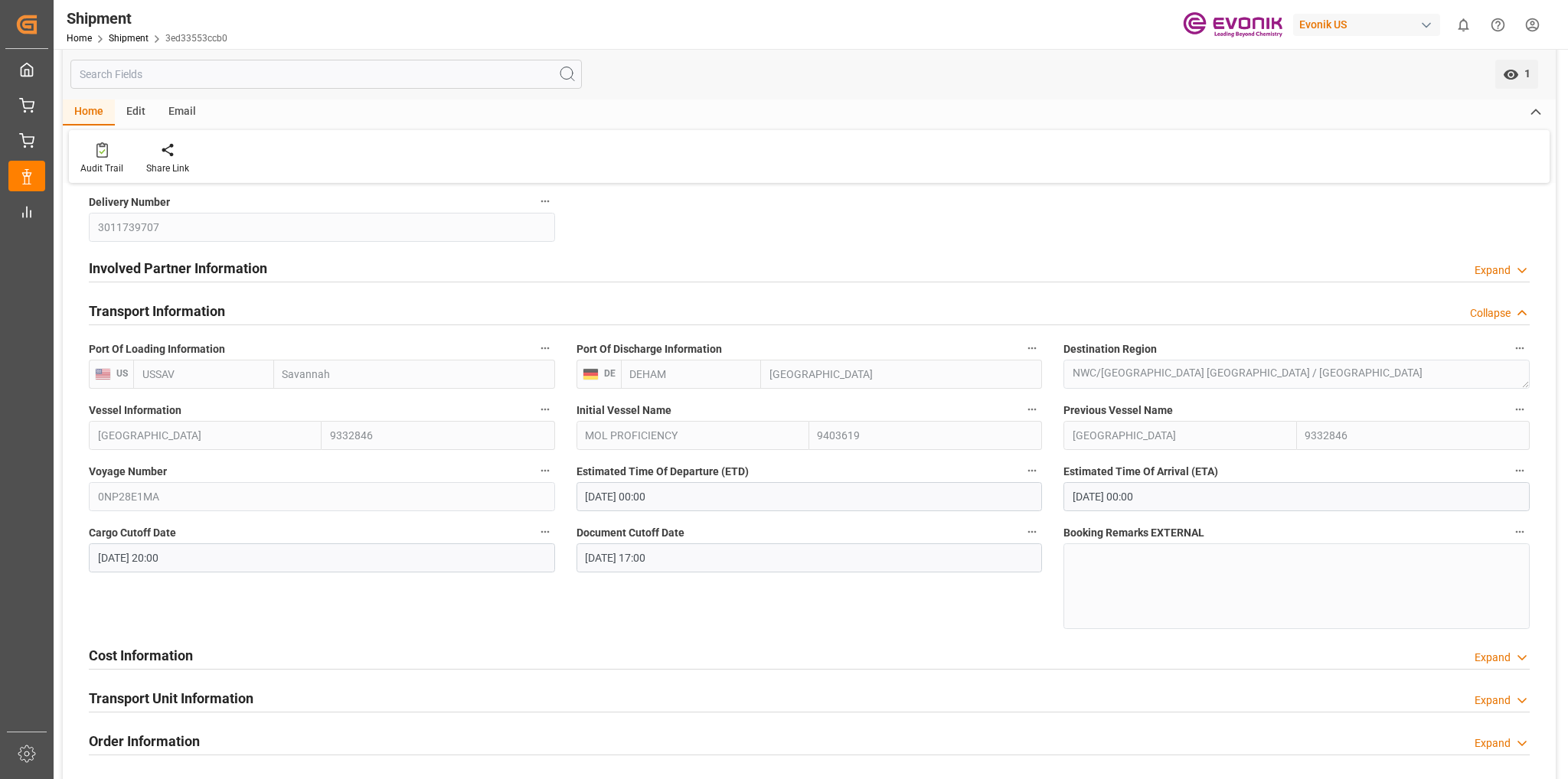
scroll to position [382, 0]
